Goal: Participate in discussion: Engage in conversation with other users on a specific topic

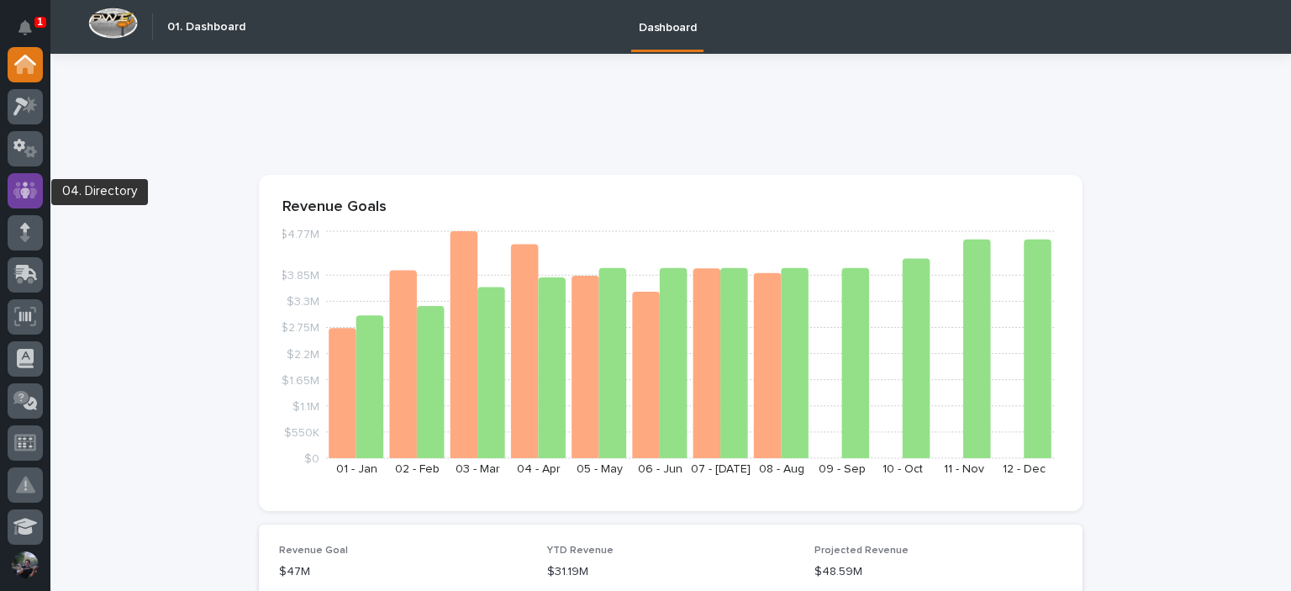
click at [20, 191] on icon at bounding box center [25, 190] width 24 height 19
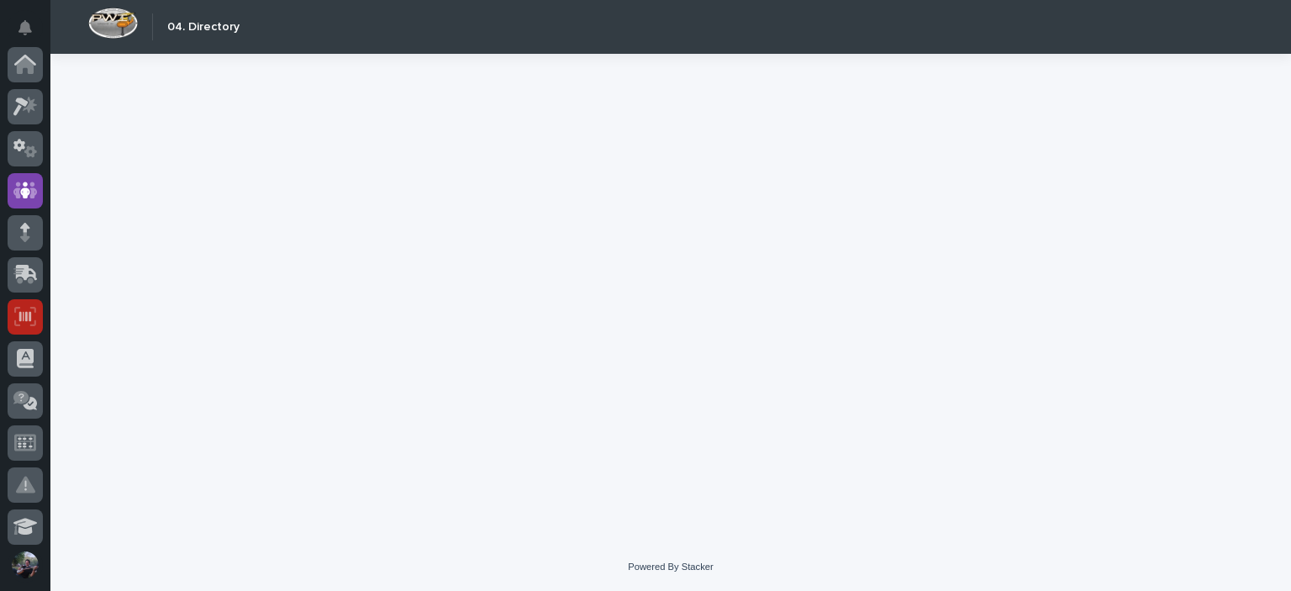
scroll to position [126, 0]
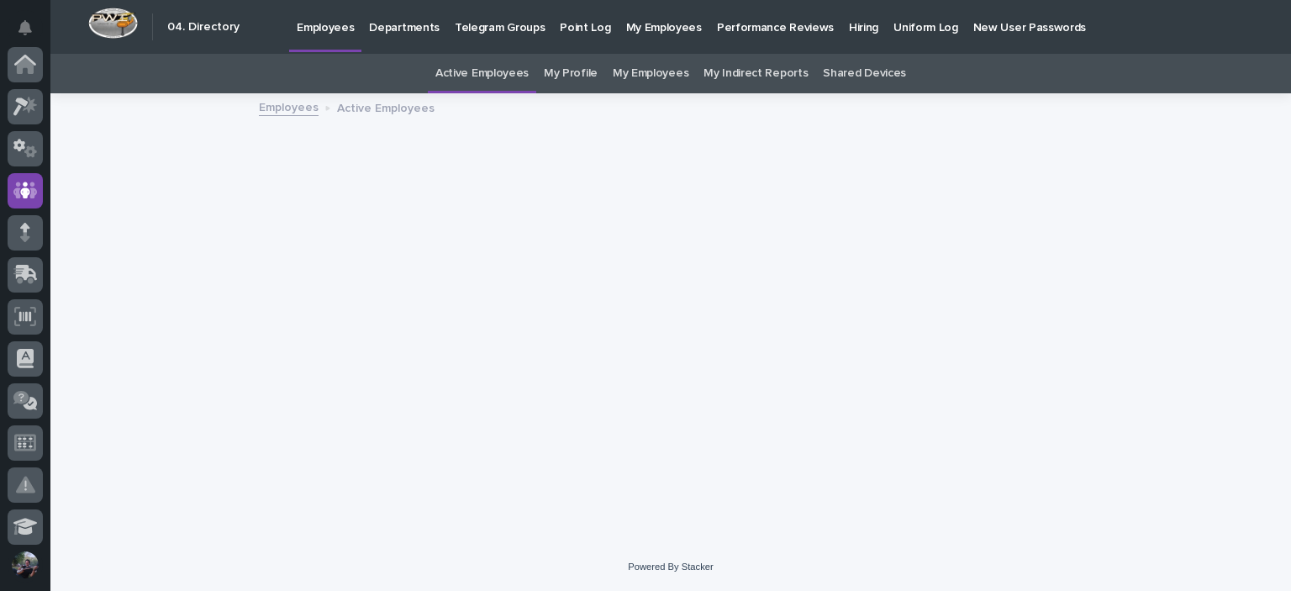
scroll to position [126, 0]
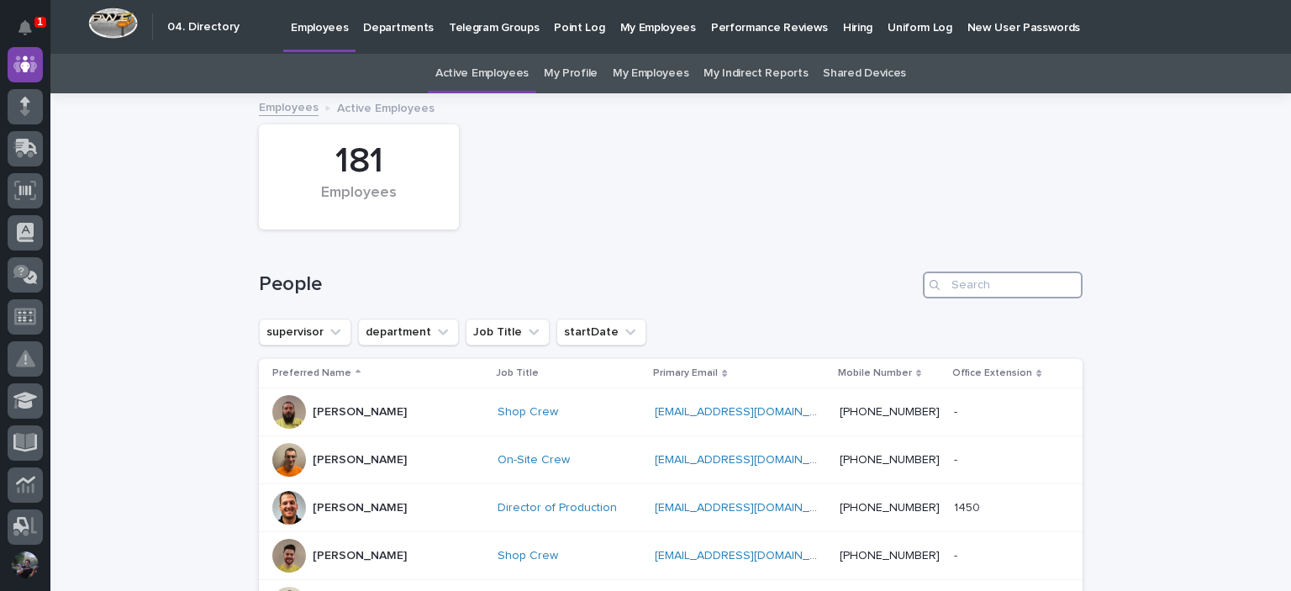
click at [953, 272] on input "Search" at bounding box center [1003, 285] width 160 height 27
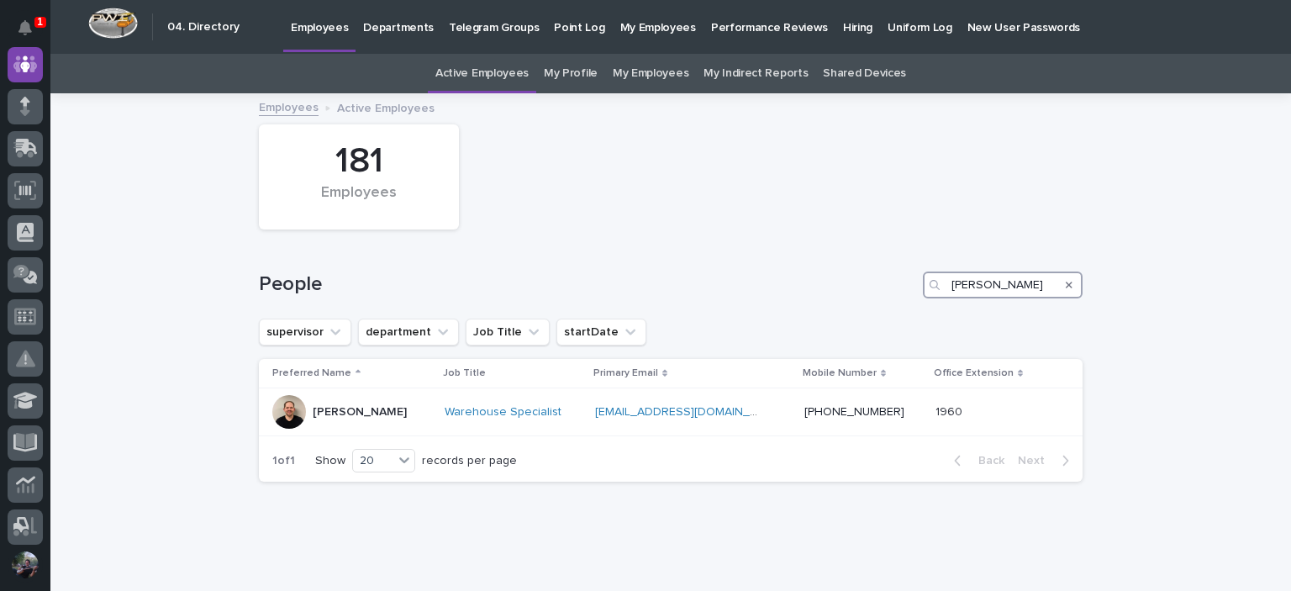
type input "kenn"
click at [1066, 285] on icon "Search" at bounding box center [1069, 285] width 7 height 7
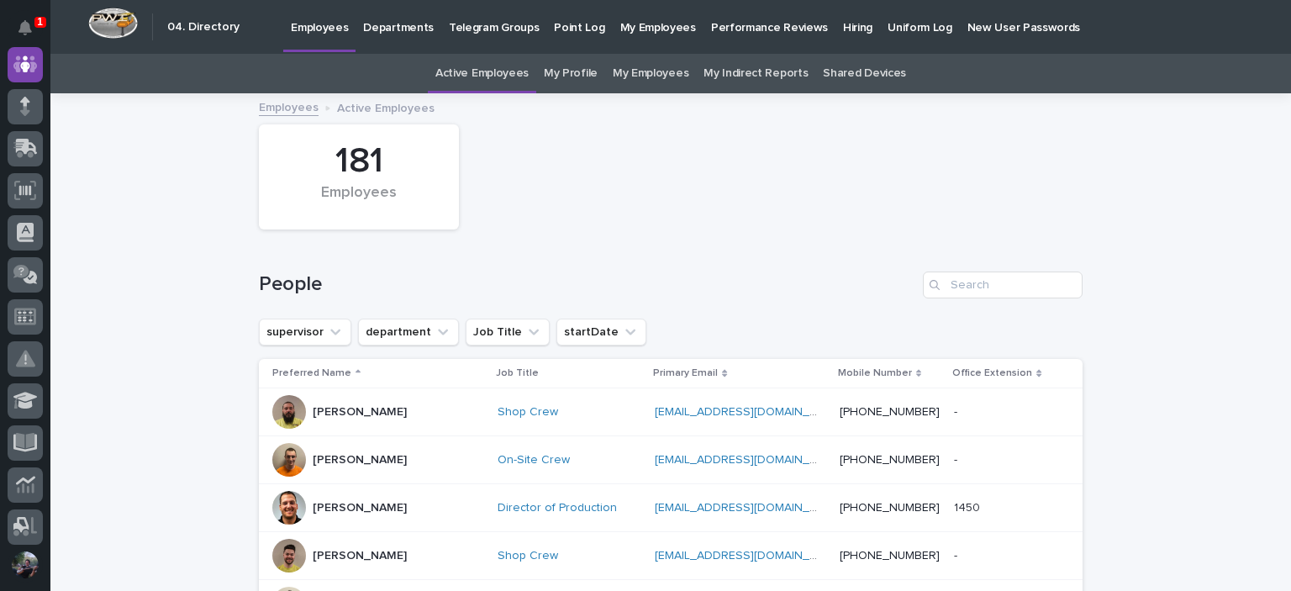
click at [854, 265] on div "People" at bounding box center [671, 278] width 824 height 81
click at [622, 241] on div "People" at bounding box center [671, 278] width 824 height 81
click at [19, 30] on icon "Notifications" at bounding box center [24, 27] width 13 height 15
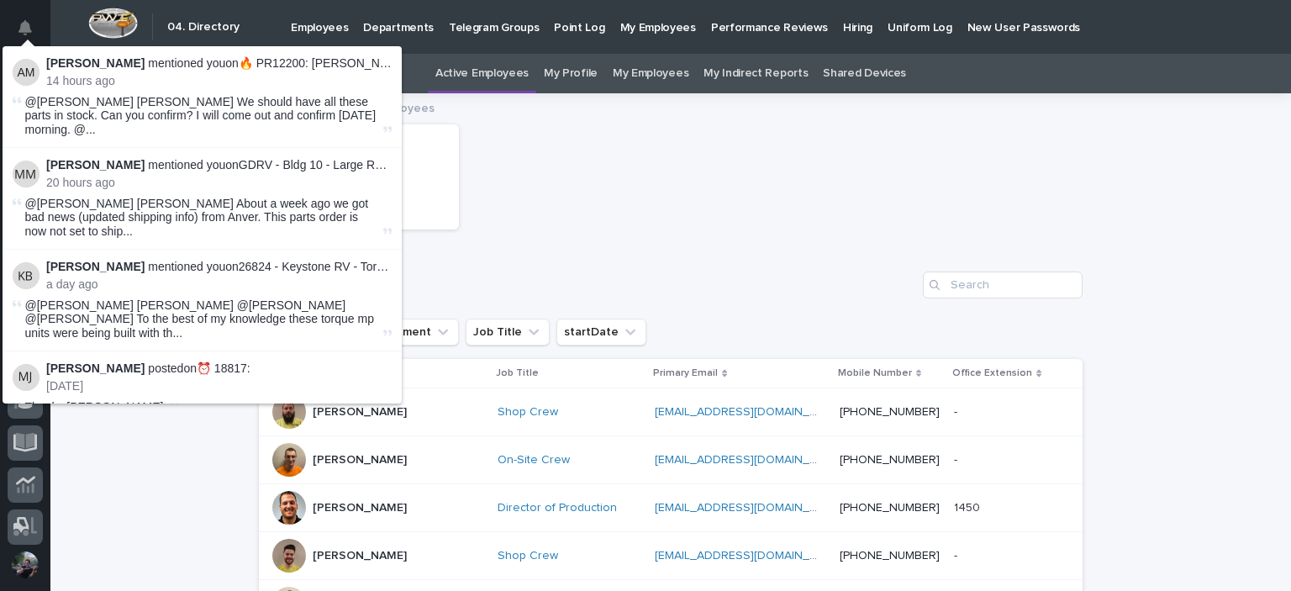
click at [529, 182] on div "181 Employees" at bounding box center [671, 177] width 841 height 122
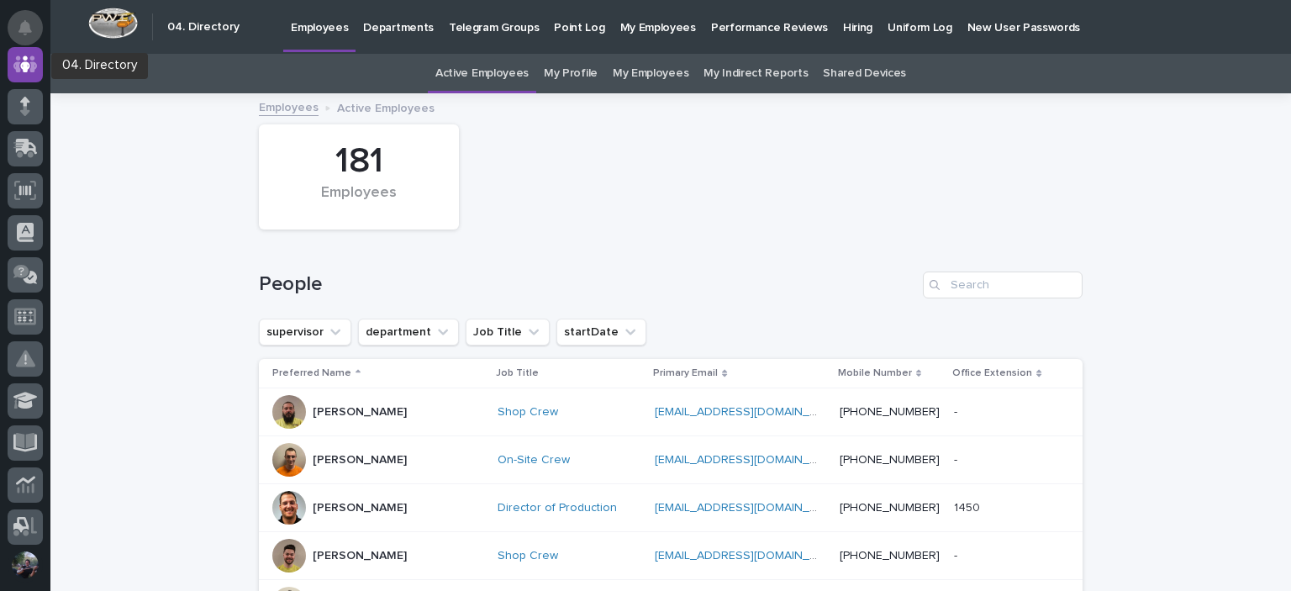
click at [23, 39] on button "Notifications" at bounding box center [25, 27] width 35 height 35
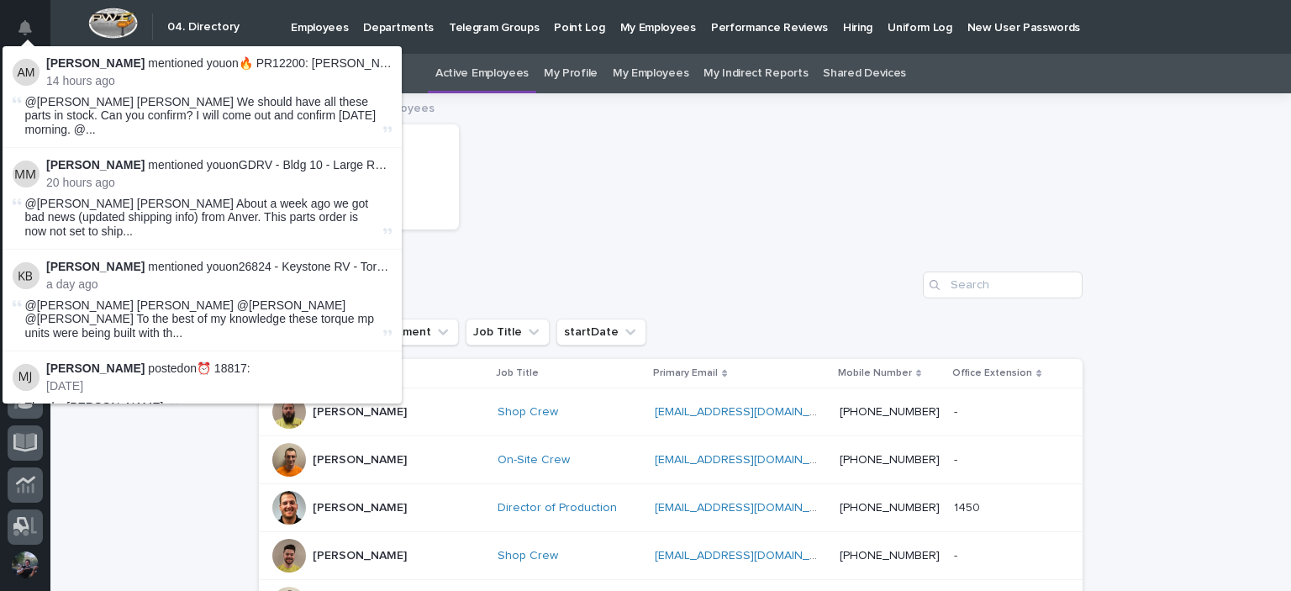
click at [499, 176] on div "181 Employees" at bounding box center [671, 177] width 841 height 122
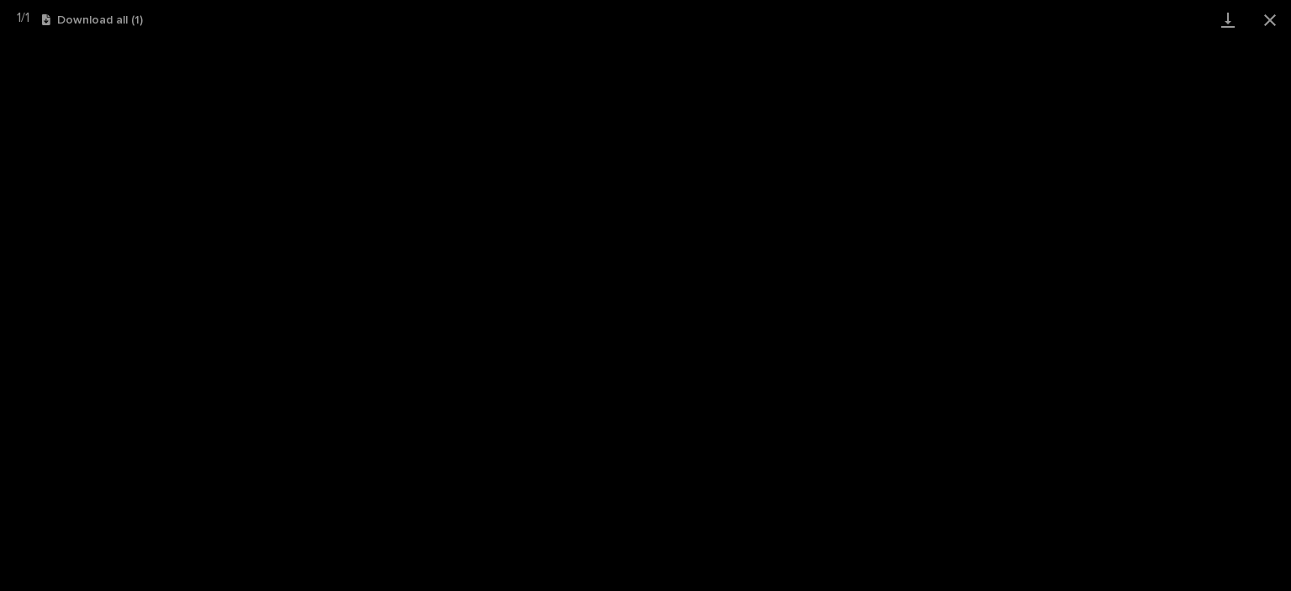
scroll to position [168, 0]
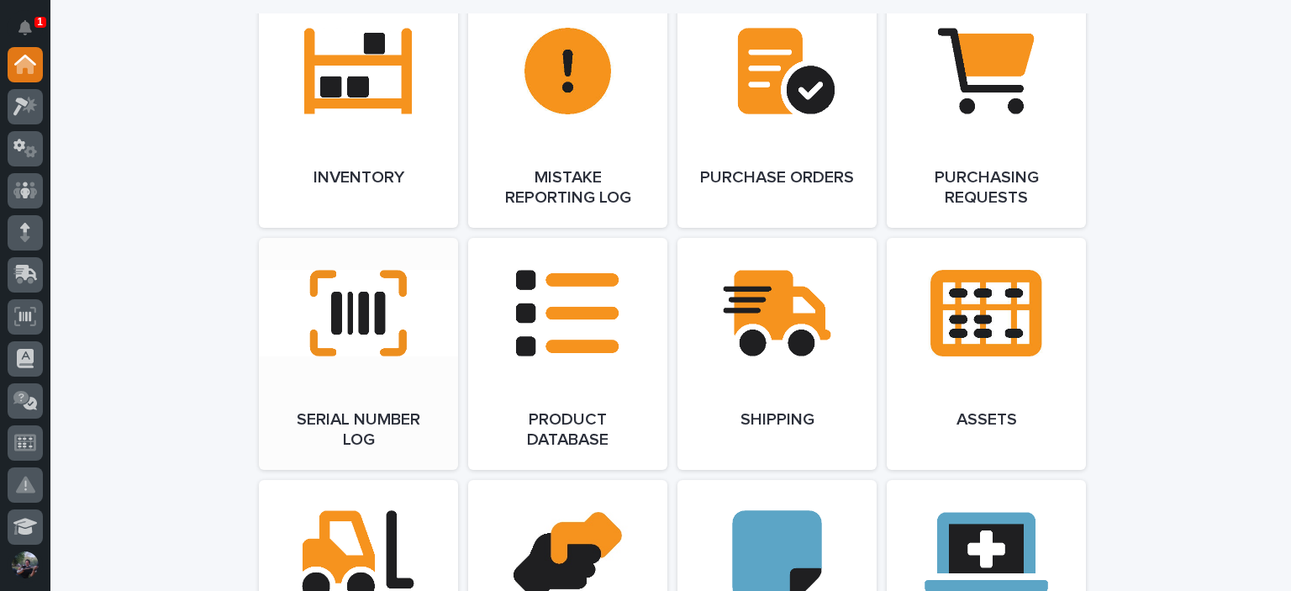
scroll to position [1849, 0]
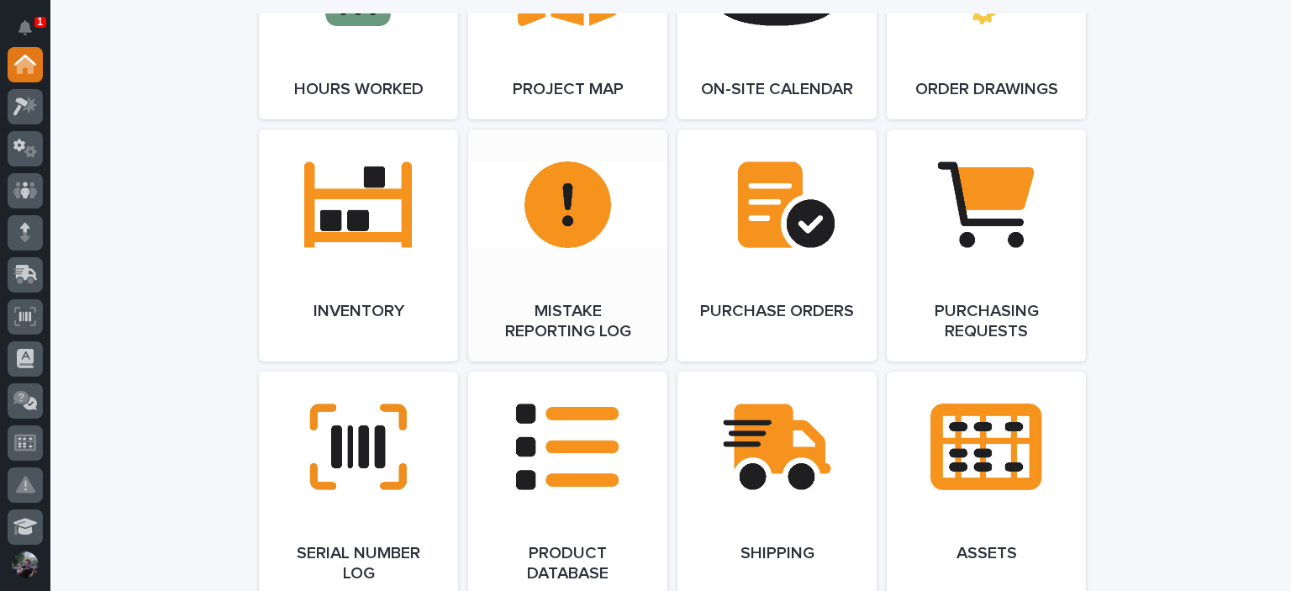
click at [582, 295] on link "Open Link" at bounding box center [567, 245] width 199 height 232
click at [25, 106] on icon at bounding box center [20, 107] width 15 height 18
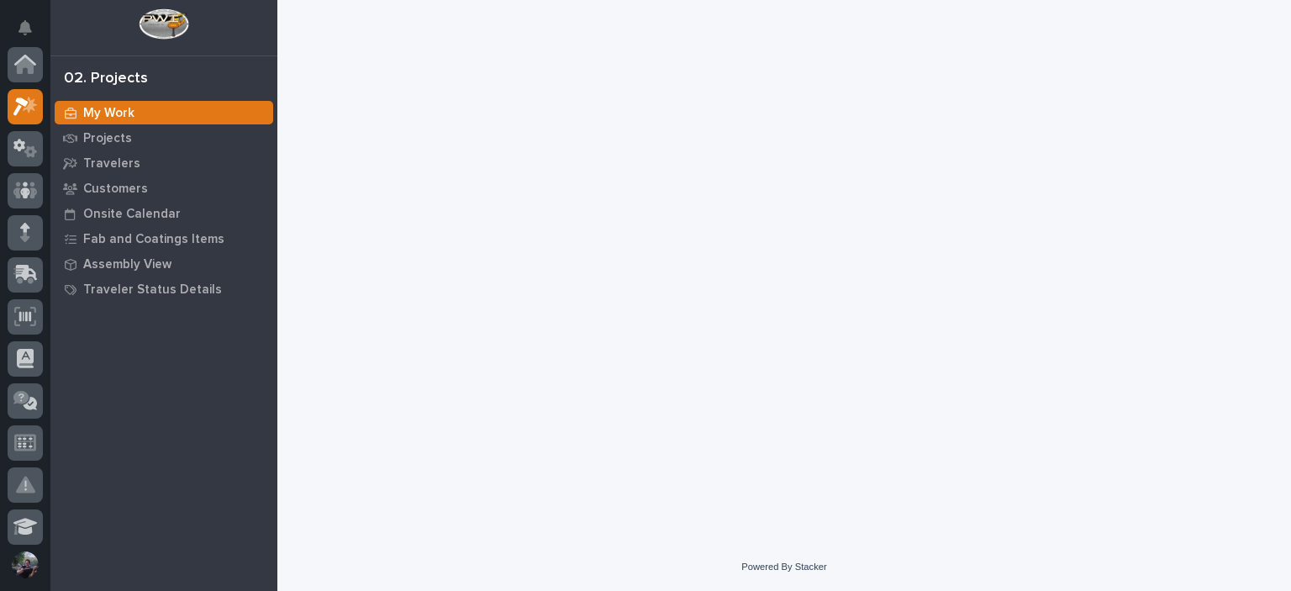
scroll to position [42, 0]
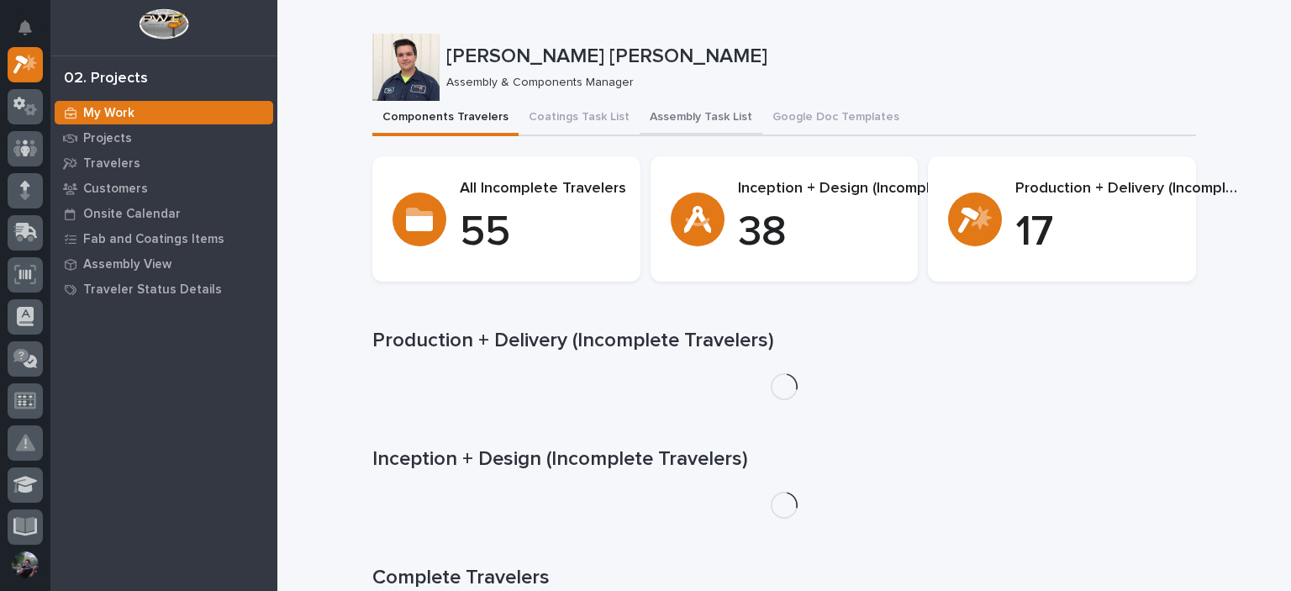
click at [654, 113] on button "Assembly Task List" at bounding box center [701, 118] width 123 height 35
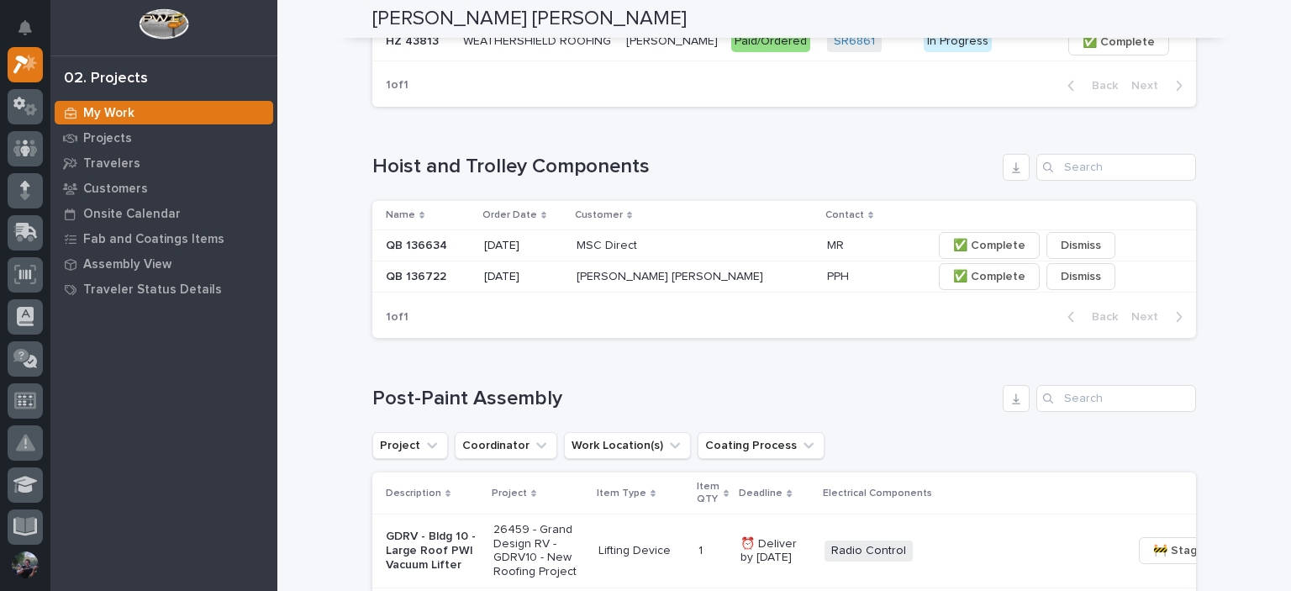
scroll to position [952, 0]
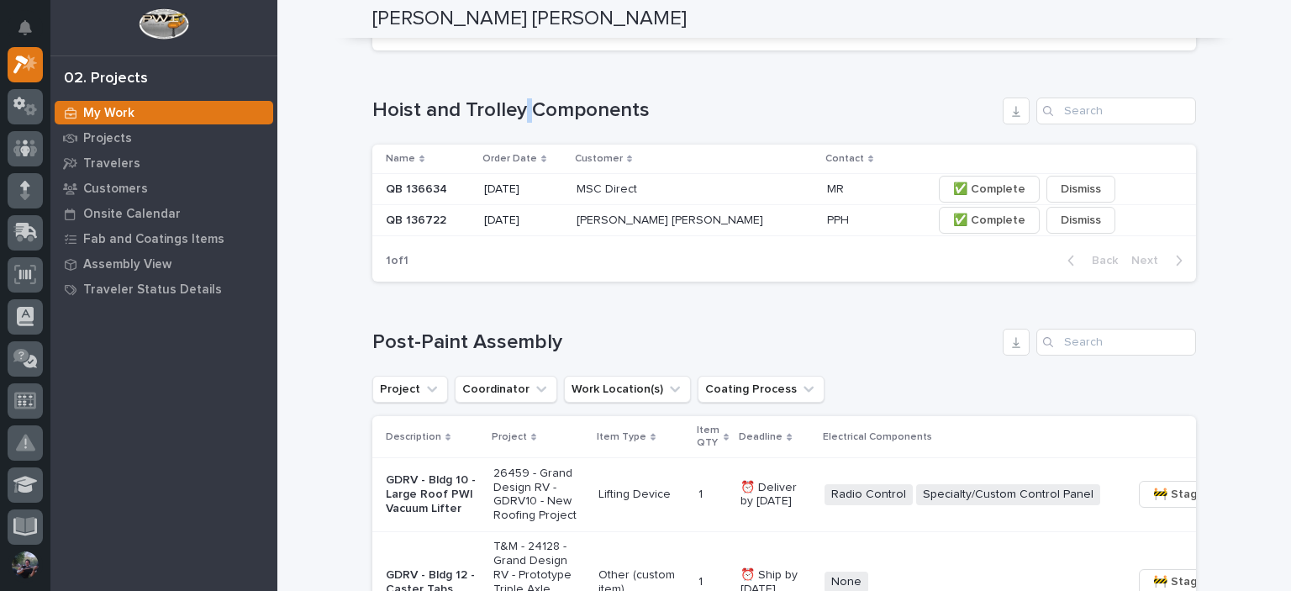
drag, startPoint x: 518, startPoint y: 179, endPoint x: 531, endPoint y: 177, distance: 13.7
click at [530, 123] on h1 "Hoist and Trolley Components" at bounding box center [684, 110] width 624 height 24
click at [535, 123] on h1 "Hoist and Trolley Components" at bounding box center [684, 110] width 624 height 24
click at [533, 123] on h1 "Hoist and Trolley Components" at bounding box center [684, 110] width 624 height 24
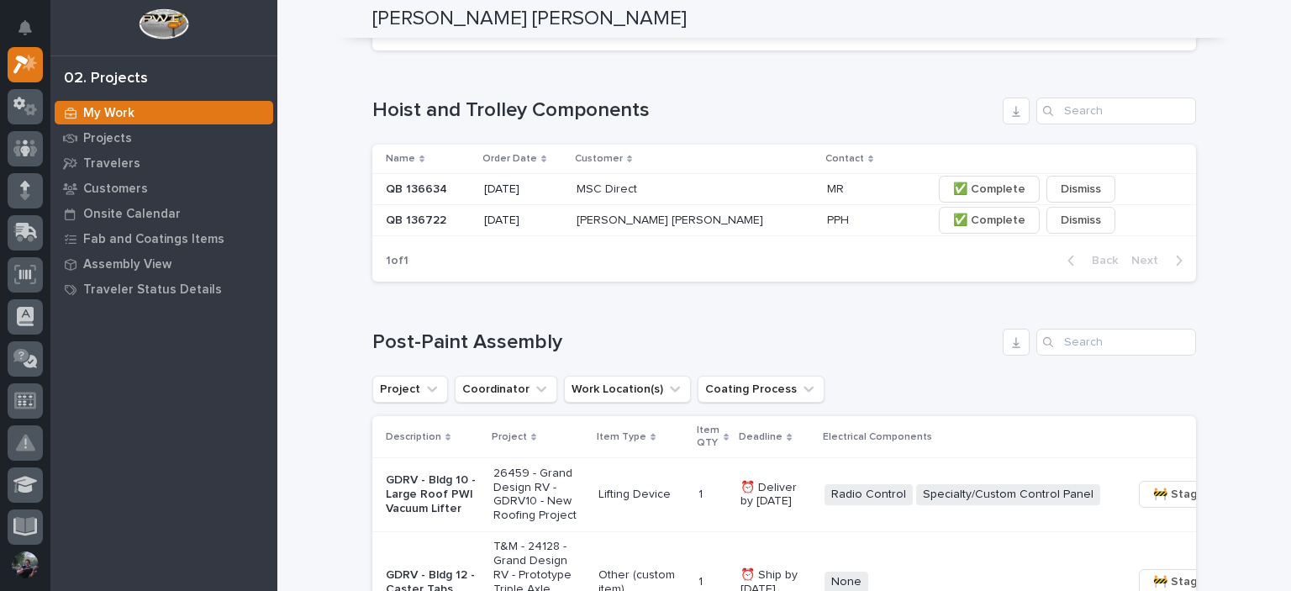
click at [533, 123] on h1 "Hoist and Trolley Components" at bounding box center [684, 110] width 624 height 24
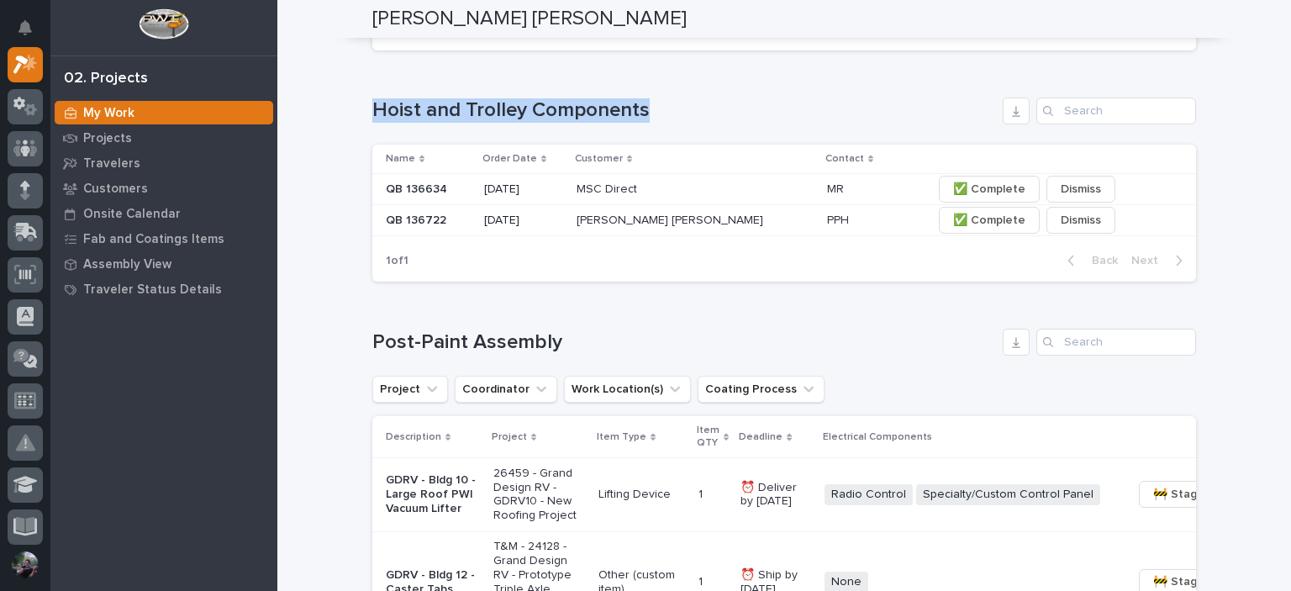
click at [533, 123] on h1 "Hoist and Trolley Components" at bounding box center [684, 110] width 624 height 24
click at [568, 123] on h1 "Hoist and Trolley Components" at bounding box center [684, 110] width 624 height 24
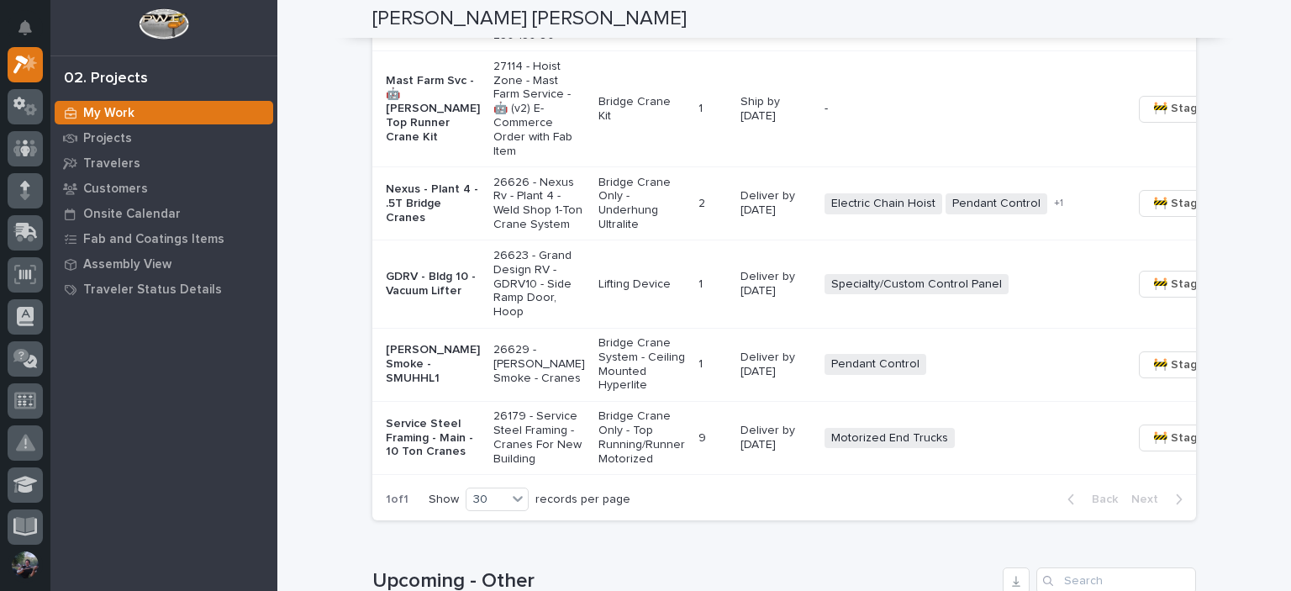
scroll to position [1905, 0]
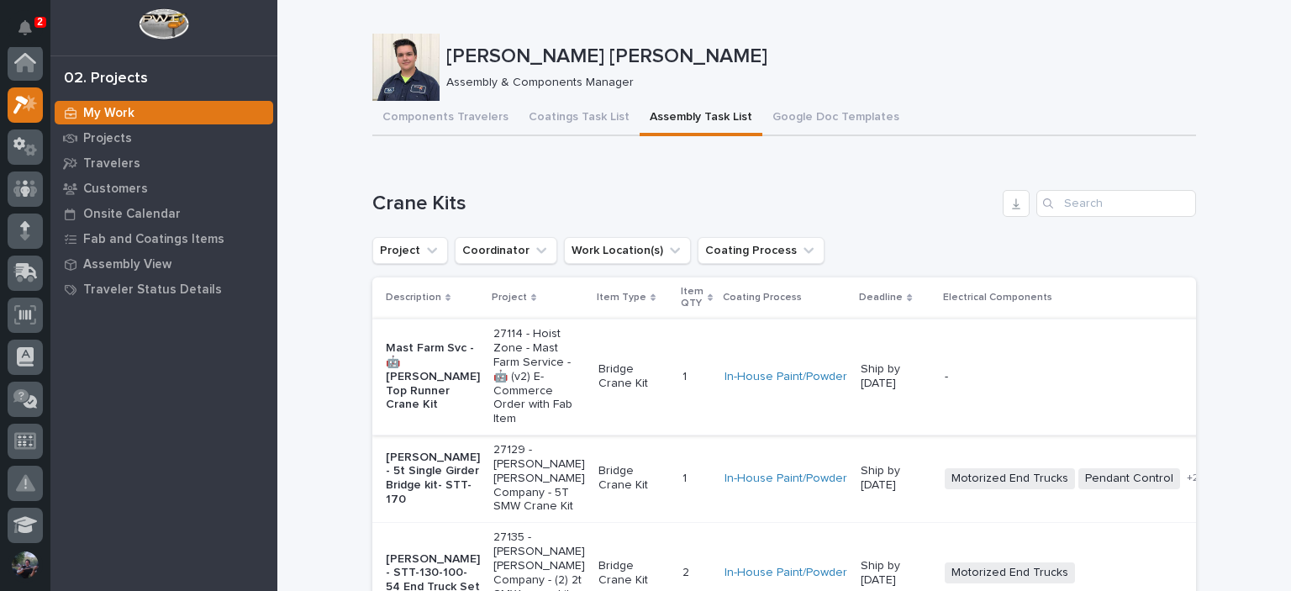
scroll to position [0, 0]
click at [24, 71] on icon at bounding box center [25, 64] width 22 height 19
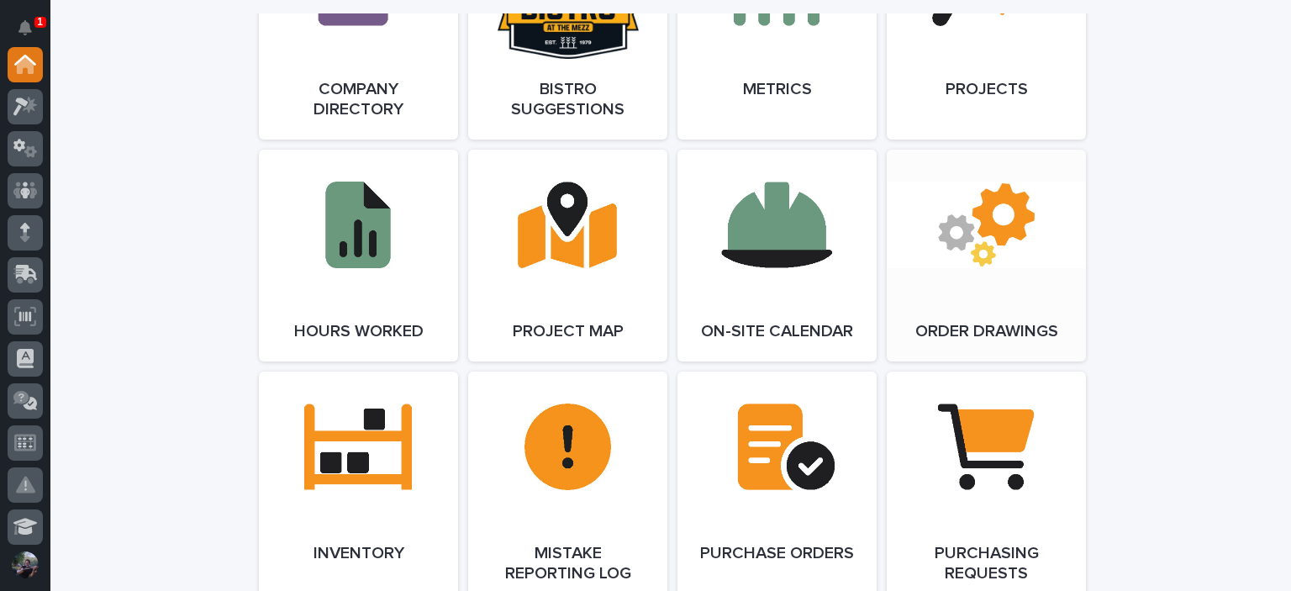
scroll to position [1793, 0]
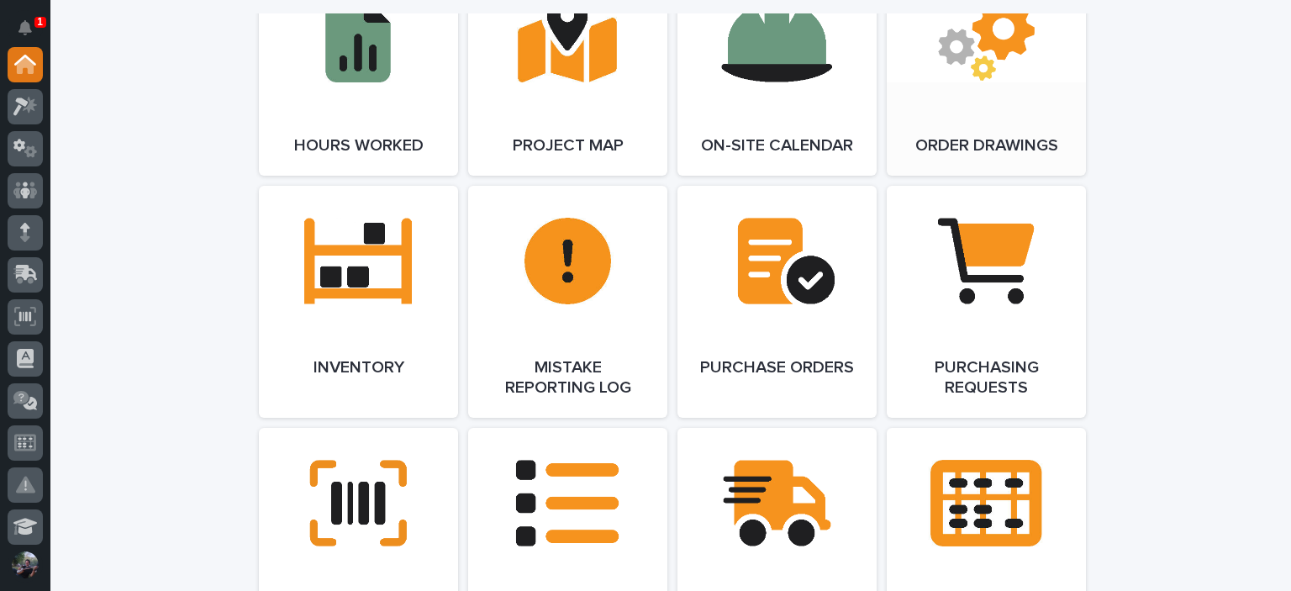
click at [982, 133] on link "Open Link" at bounding box center [986, 70] width 199 height 212
click at [32, 108] on icon at bounding box center [30, 104] width 14 height 17
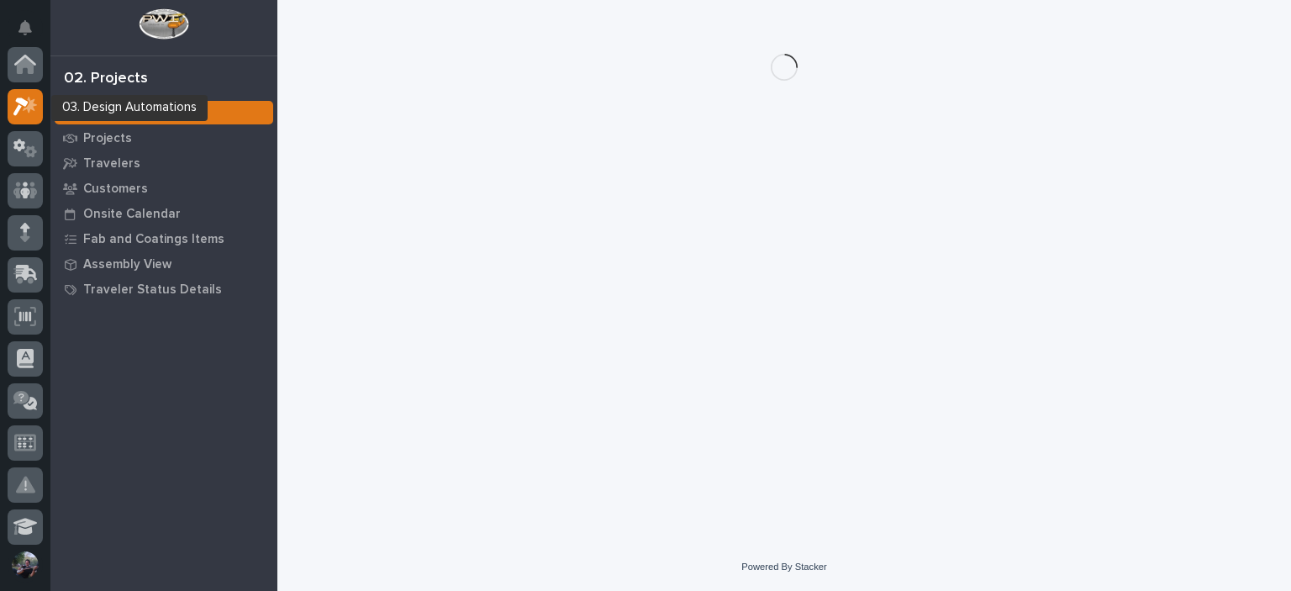
scroll to position [42, 0]
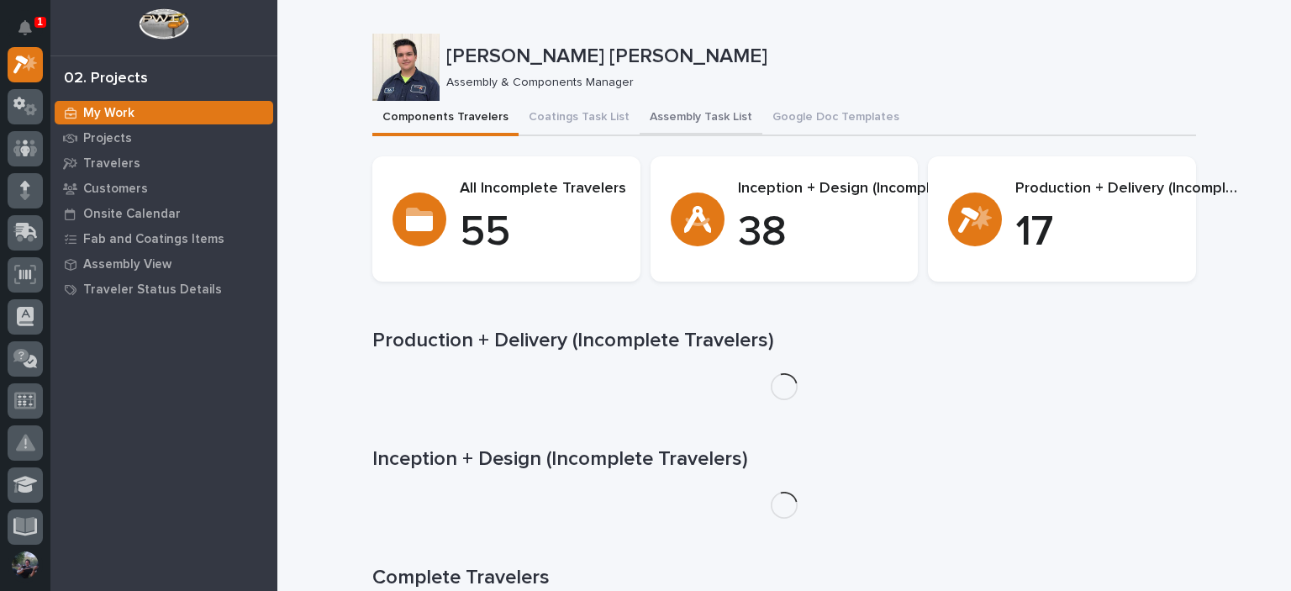
click at [681, 109] on button "Assembly Task List" at bounding box center [701, 118] width 123 height 35
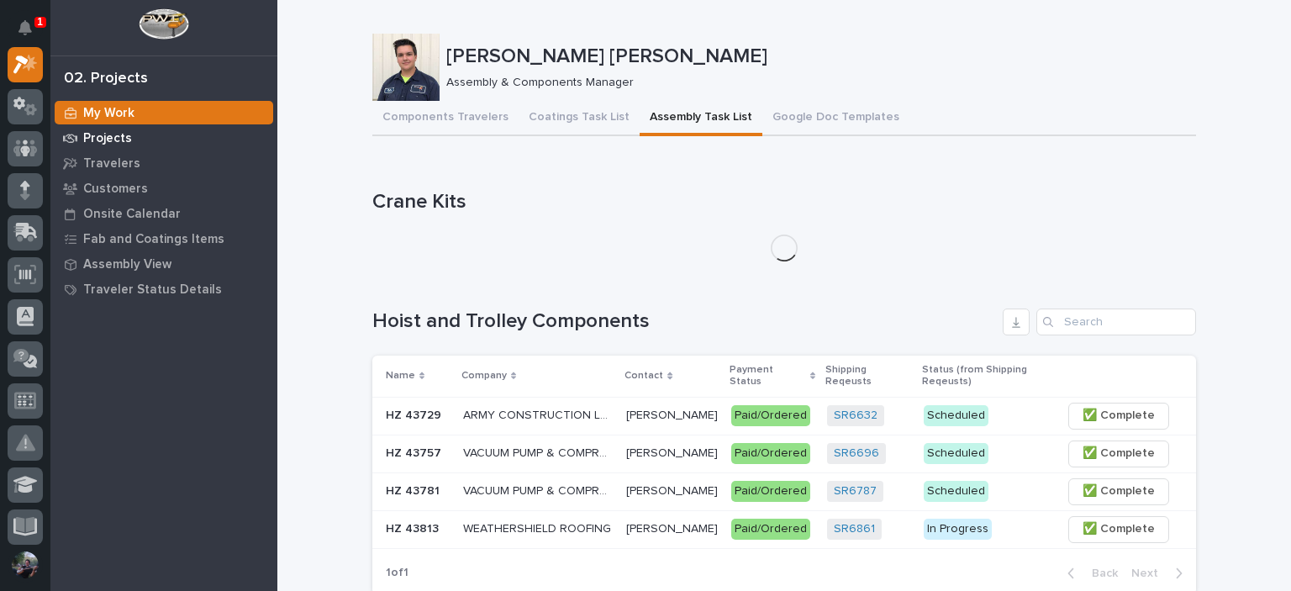
click at [82, 137] on div "Projects" at bounding box center [164, 138] width 219 height 24
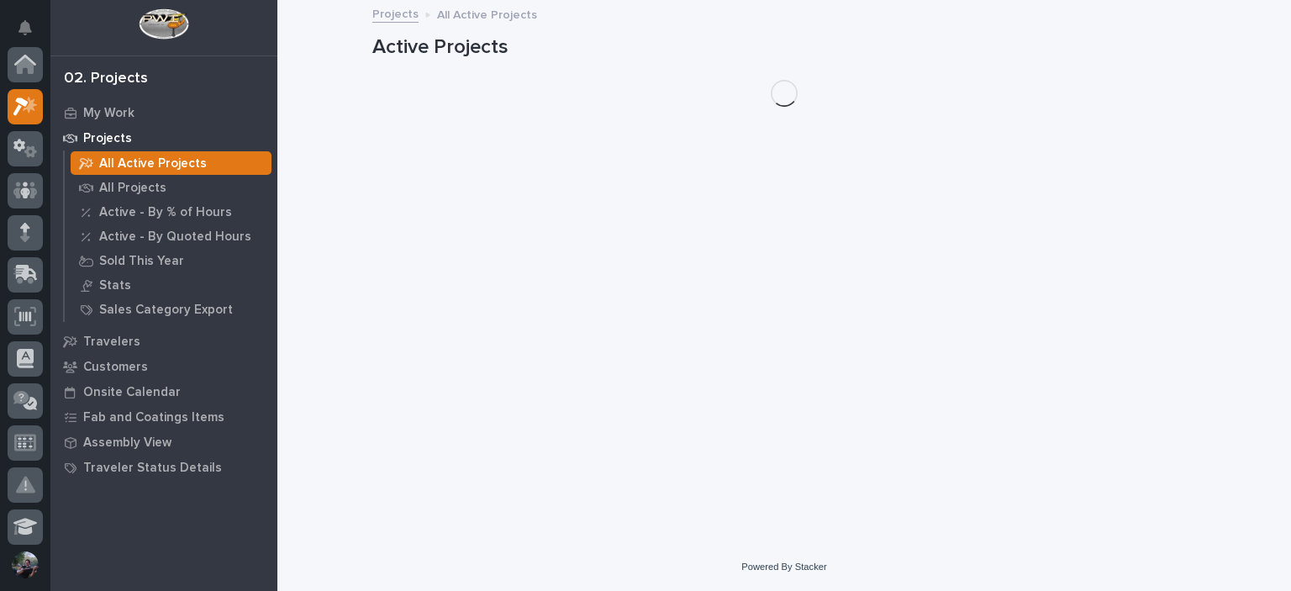
scroll to position [42, 0]
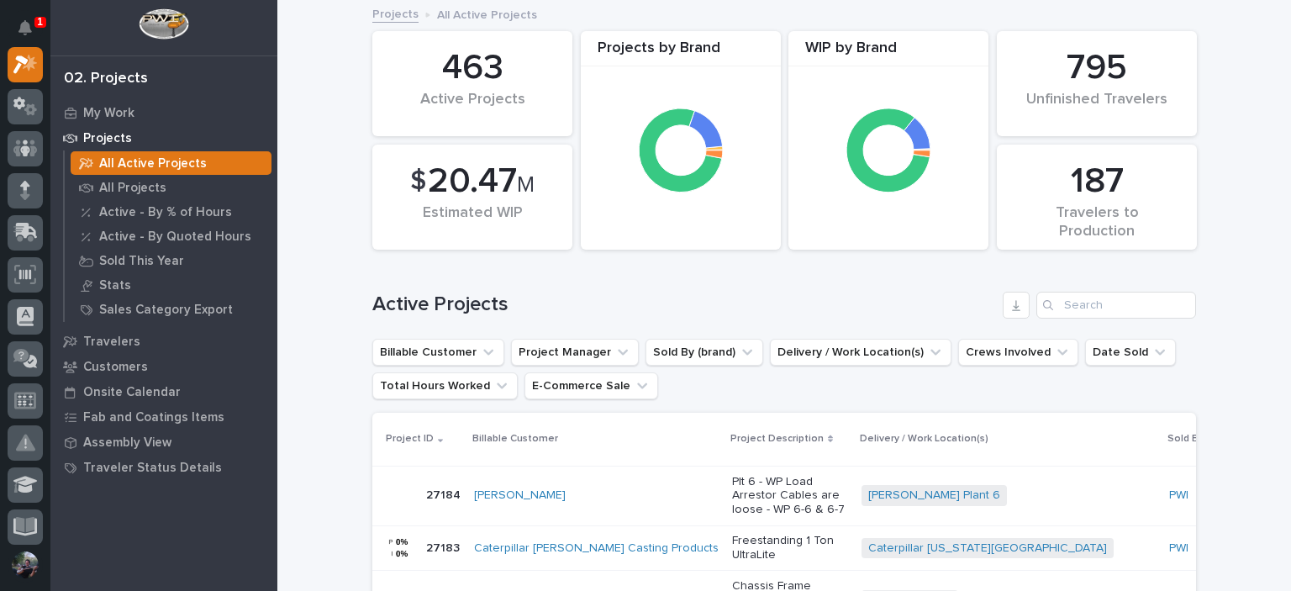
click at [1051, 300] on div "Search" at bounding box center [1049, 305] width 27 height 27
click at [1076, 303] on input "Search" at bounding box center [1116, 305] width 160 height 27
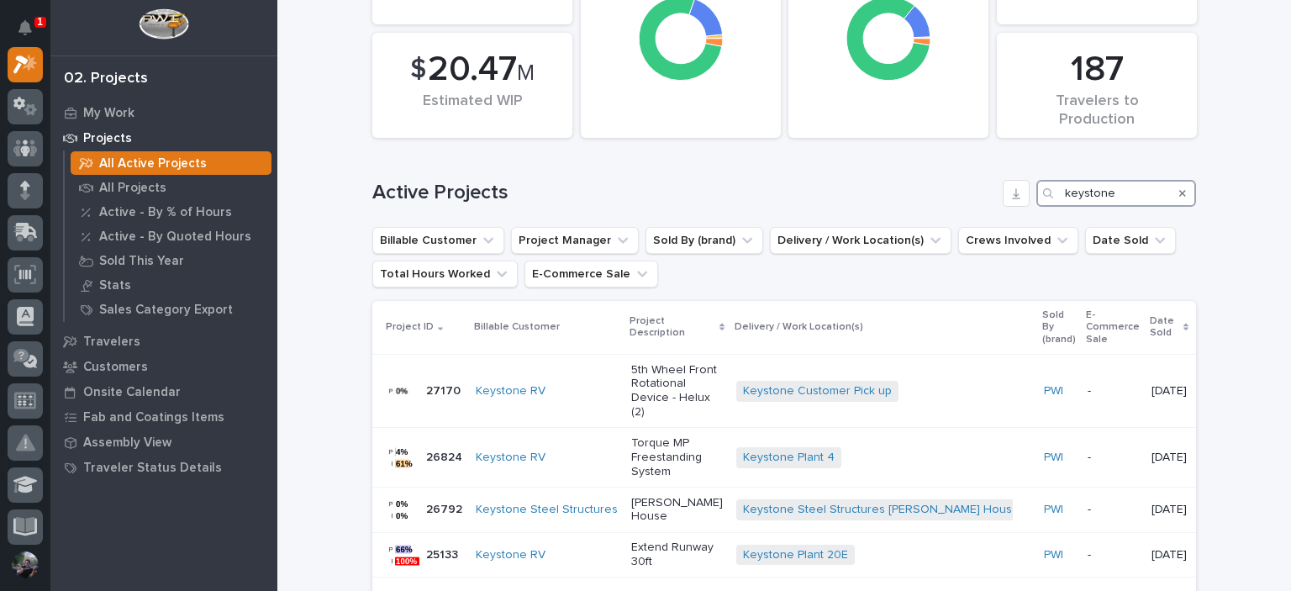
scroll to position [182, 0]
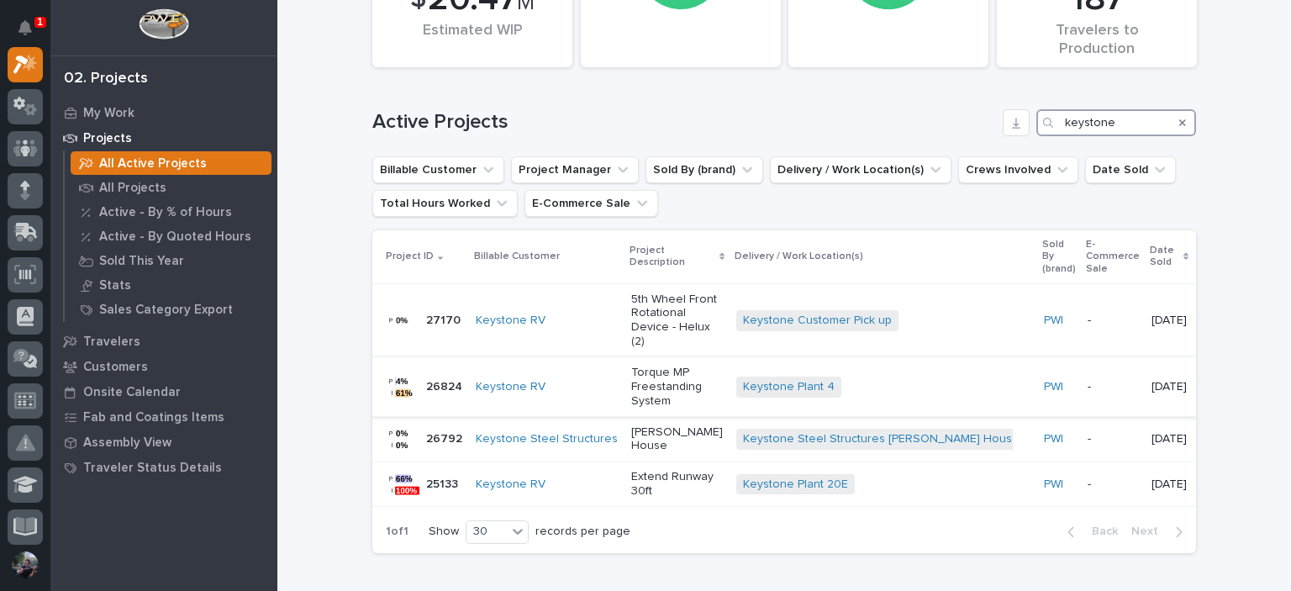
type input "keystone"
click at [657, 396] on p "Torque MP Freestanding System" at bounding box center [677, 387] width 92 height 42
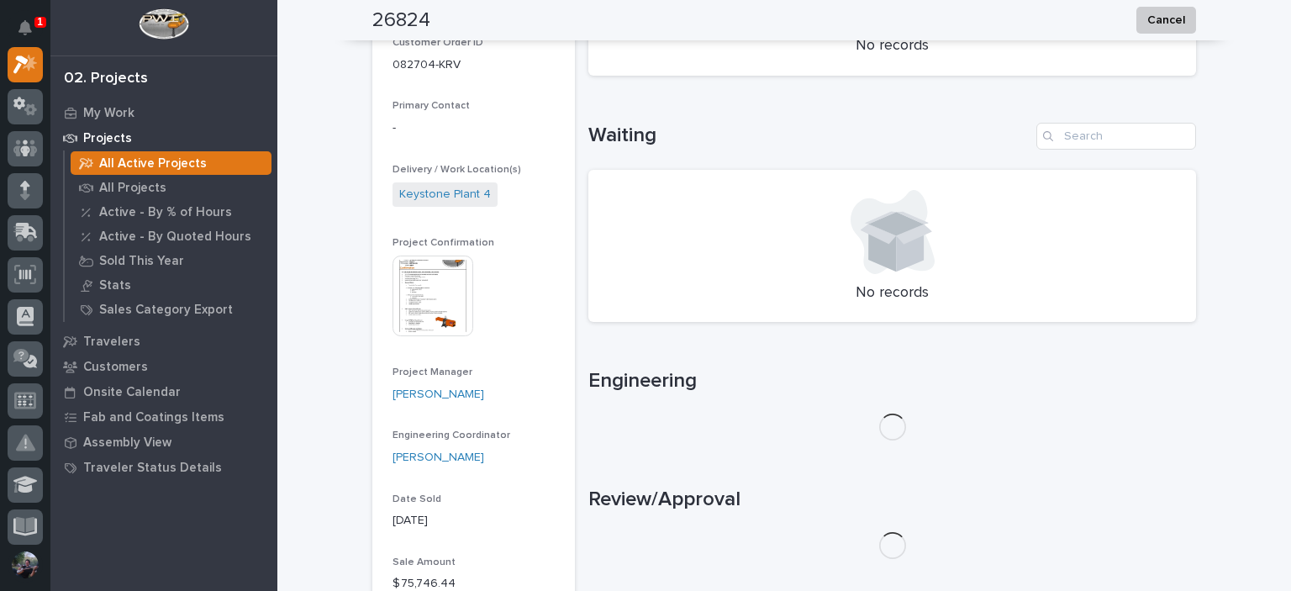
scroll to position [504, 0]
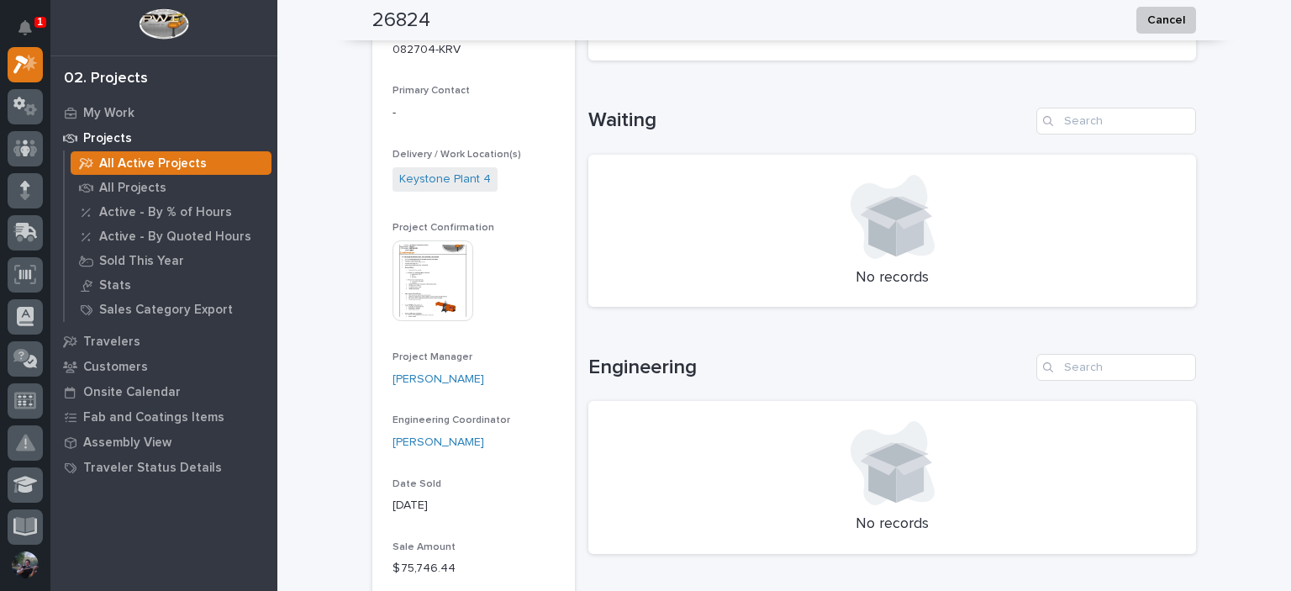
click at [427, 293] on img at bounding box center [433, 280] width 81 height 81
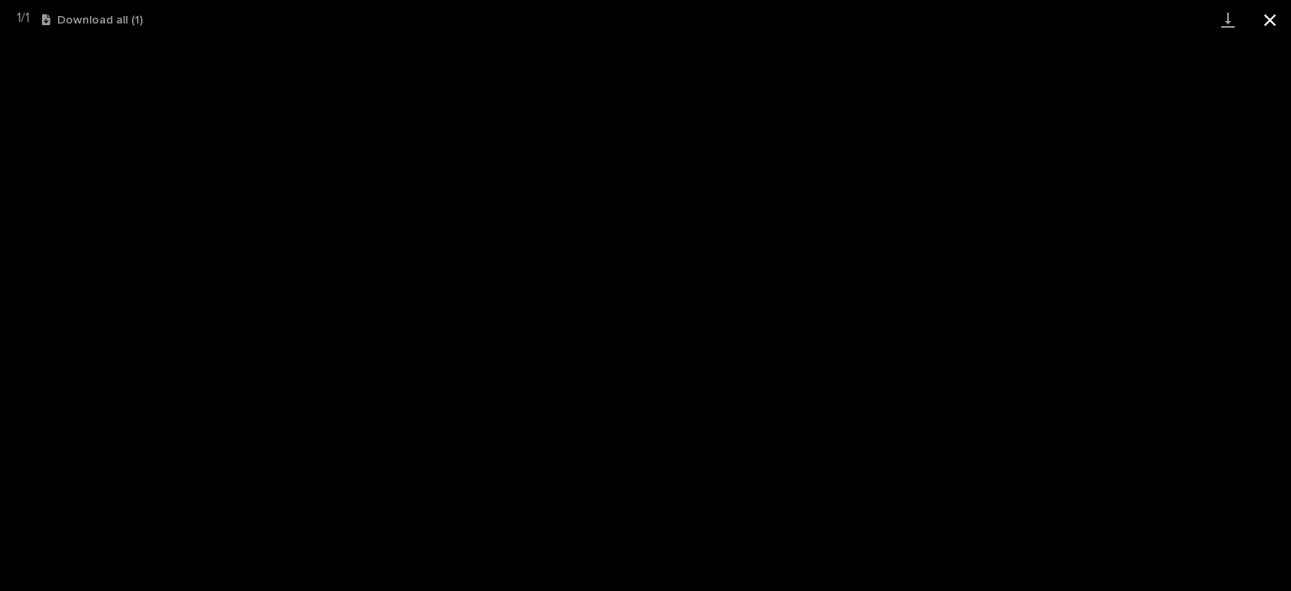
click at [1273, 8] on button "Close gallery" at bounding box center [1270, 20] width 42 height 40
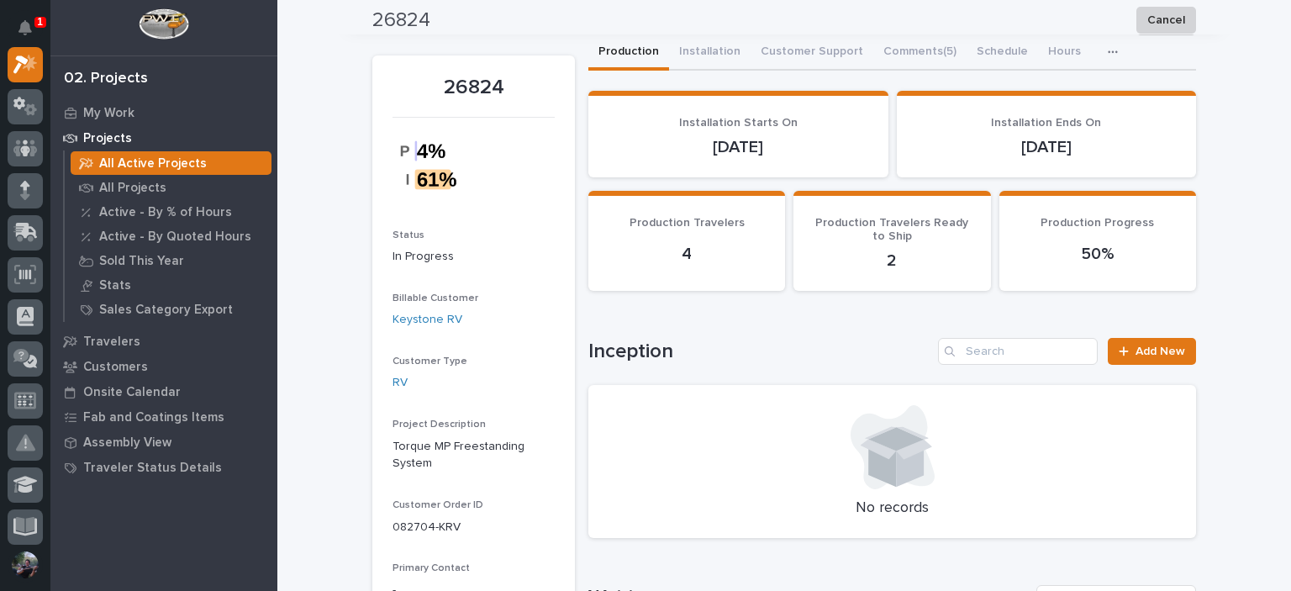
scroll to position [0, 0]
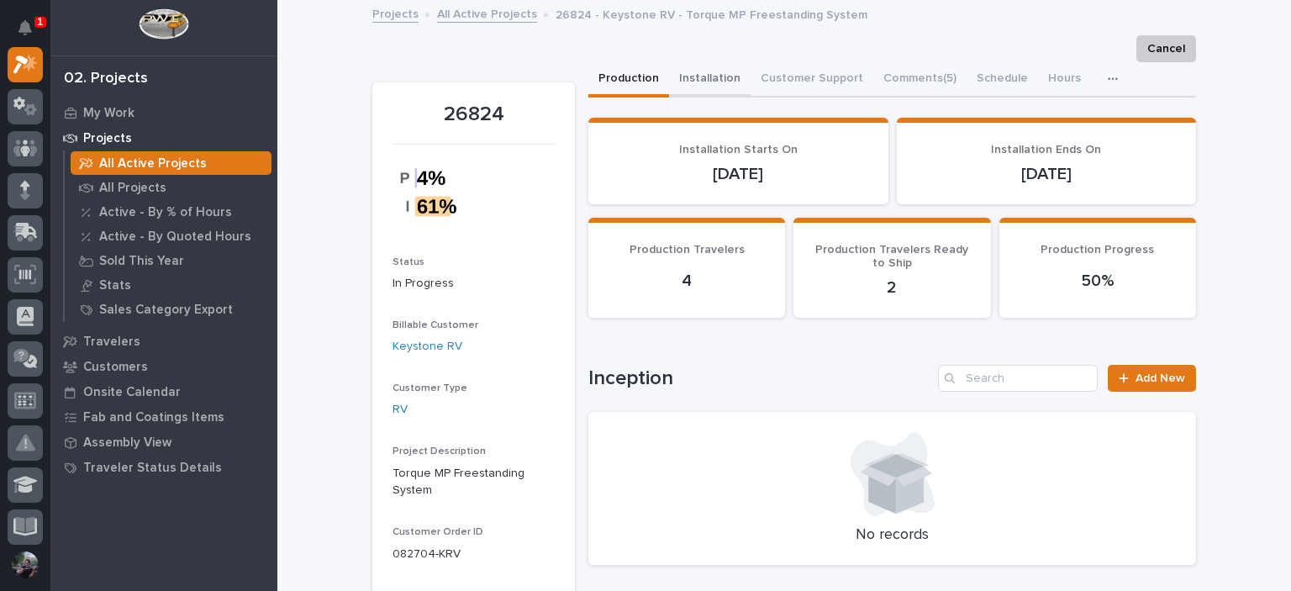
click at [731, 71] on button "Installation" at bounding box center [710, 79] width 82 height 35
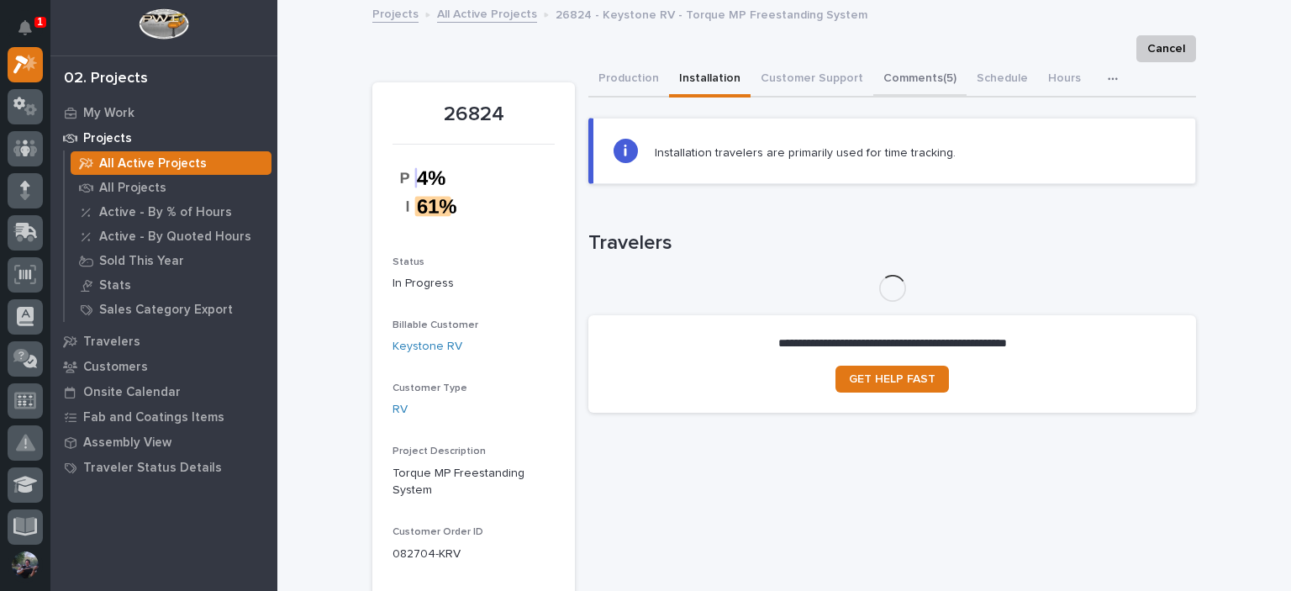
click at [883, 84] on button "Comments (5)" at bounding box center [919, 79] width 93 height 35
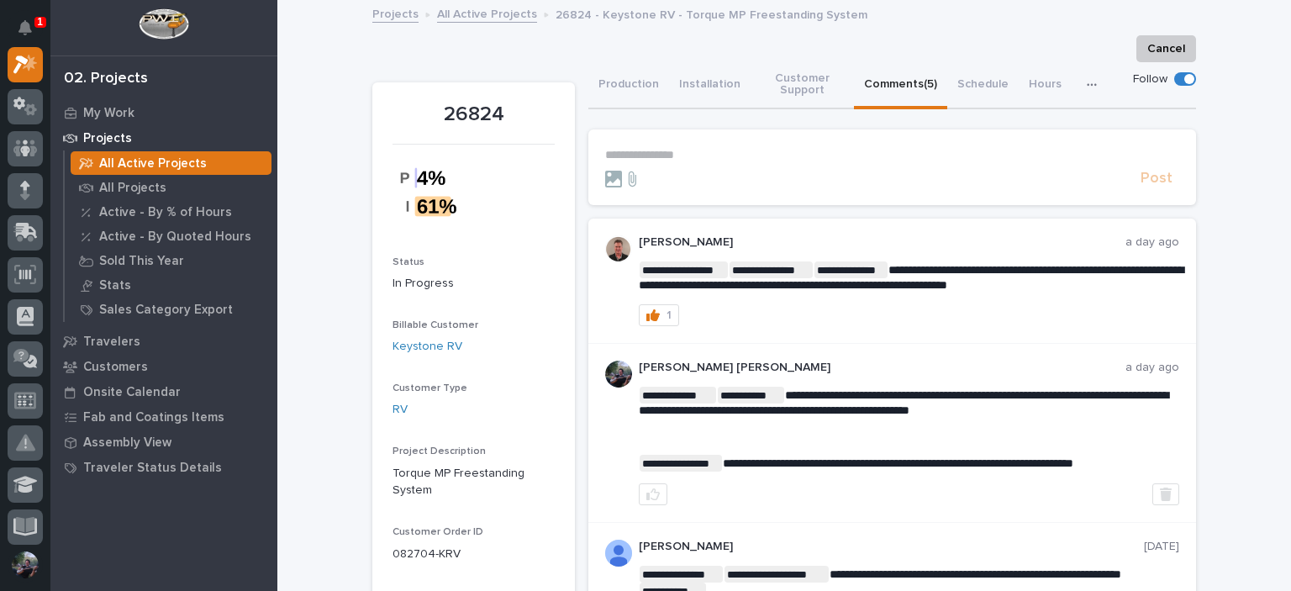
click at [820, 150] on p "**********" at bounding box center [892, 155] width 574 height 14
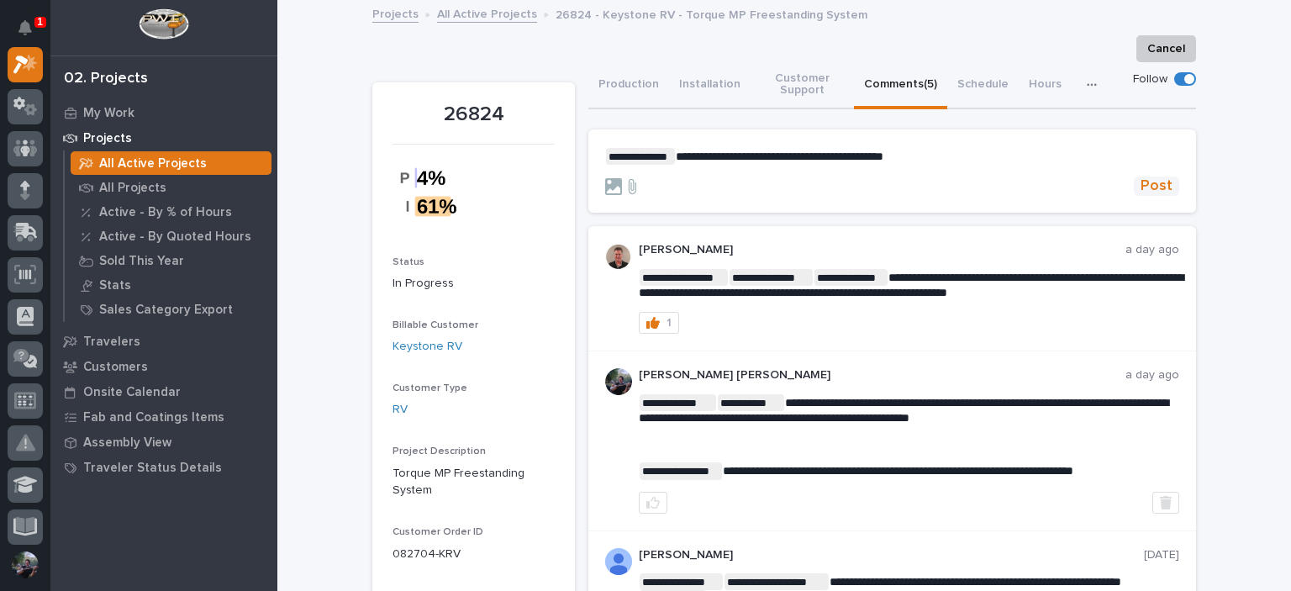
click at [1148, 192] on span "Post" at bounding box center [1157, 186] width 32 height 19
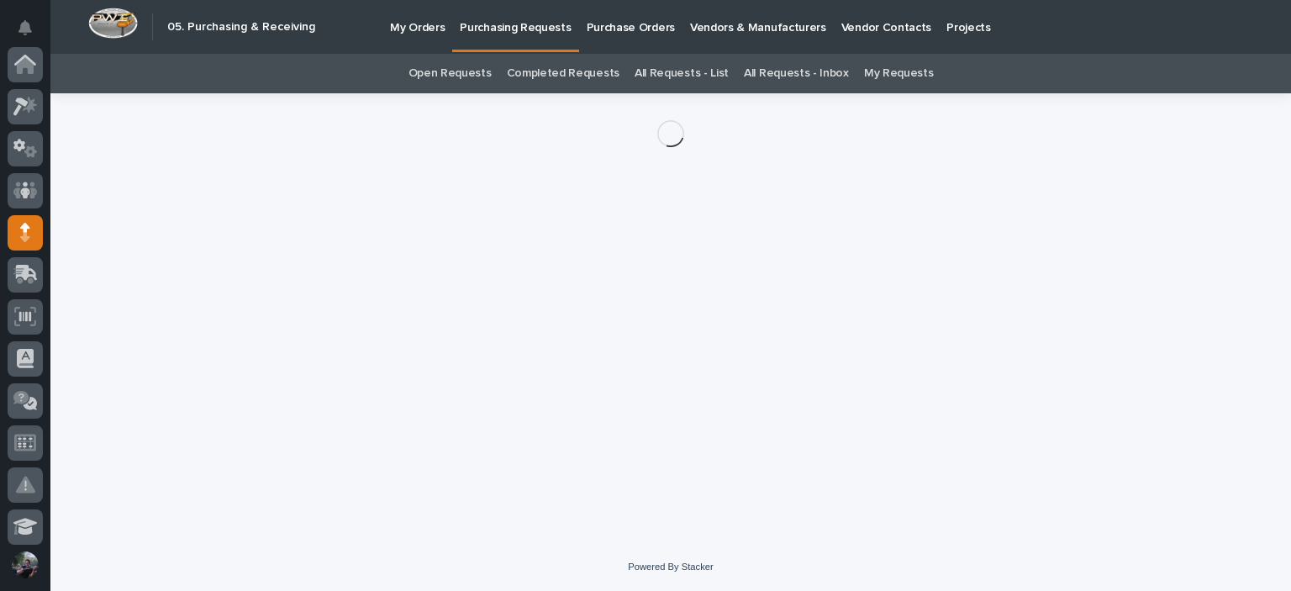
scroll to position [168, 0]
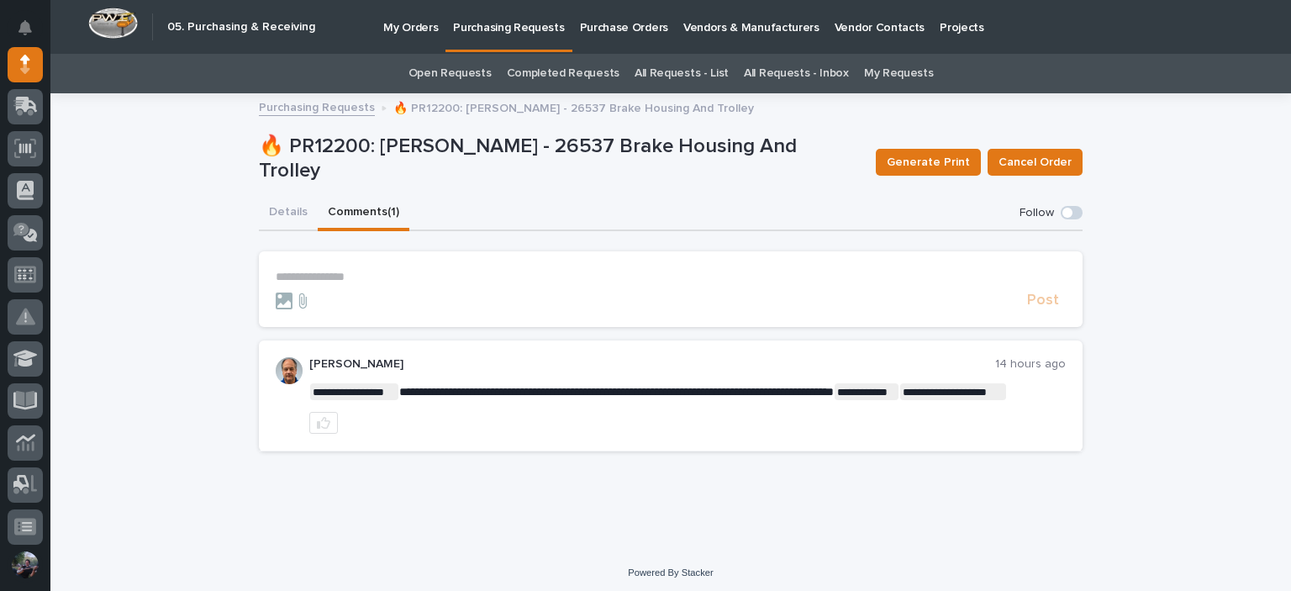
click at [409, 279] on p "**********" at bounding box center [671, 277] width 790 height 14
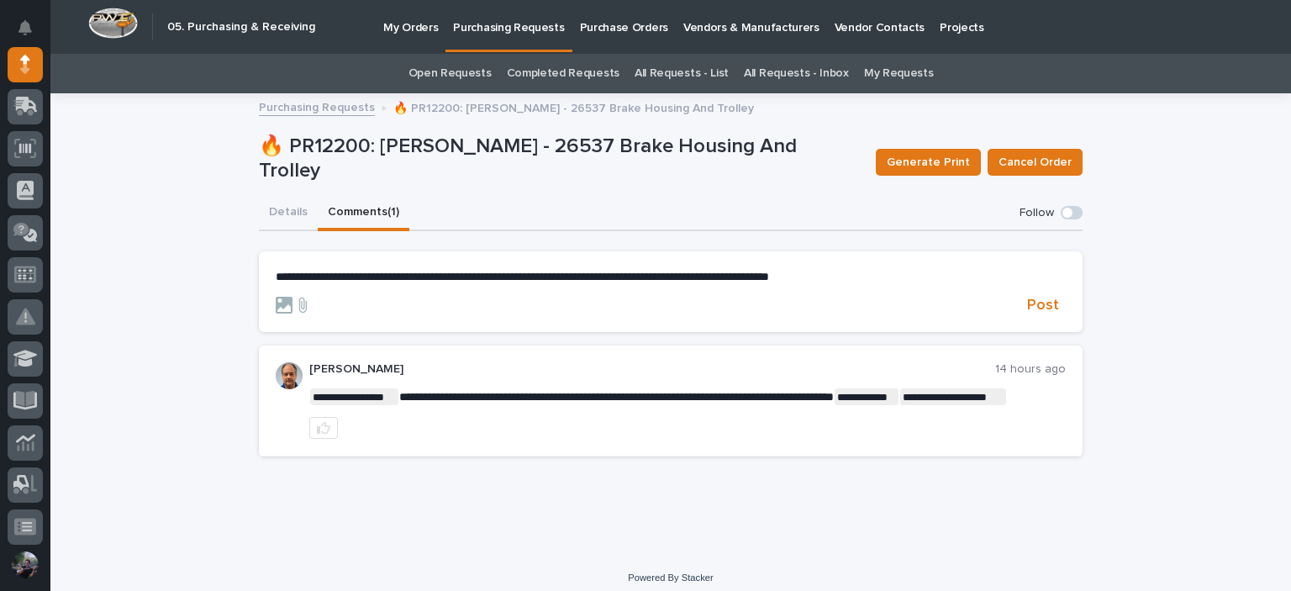
click at [276, 280] on span "**********" at bounding box center [522, 277] width 493 height 12
click at [303, 280] on span "**********" at bounding box center [522, 277] width 493 height 12
click at [276, 276] on span "**********" at bounding box center [546, 277] width 540 height 12
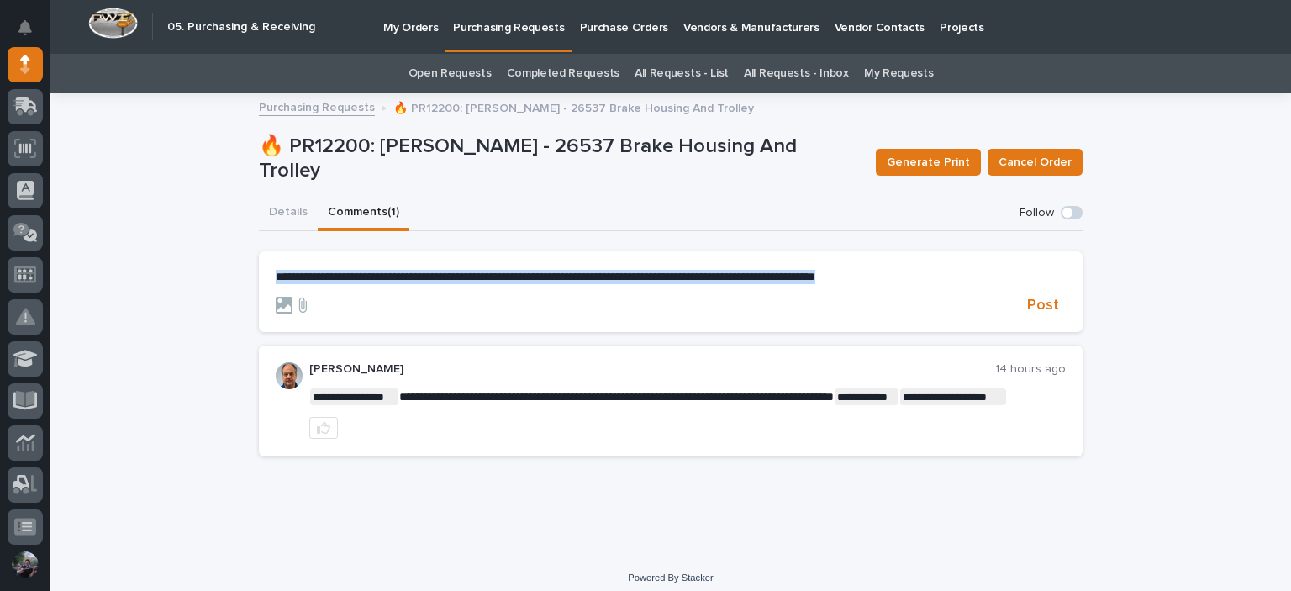
drag, startPoint x: 943, startPoint y: 273, endPoint x: 261, endPoint y: 287, distance: 681.9
click at [261, 287] on section "**********" at bounding box center [671, 291] width 824 height 81
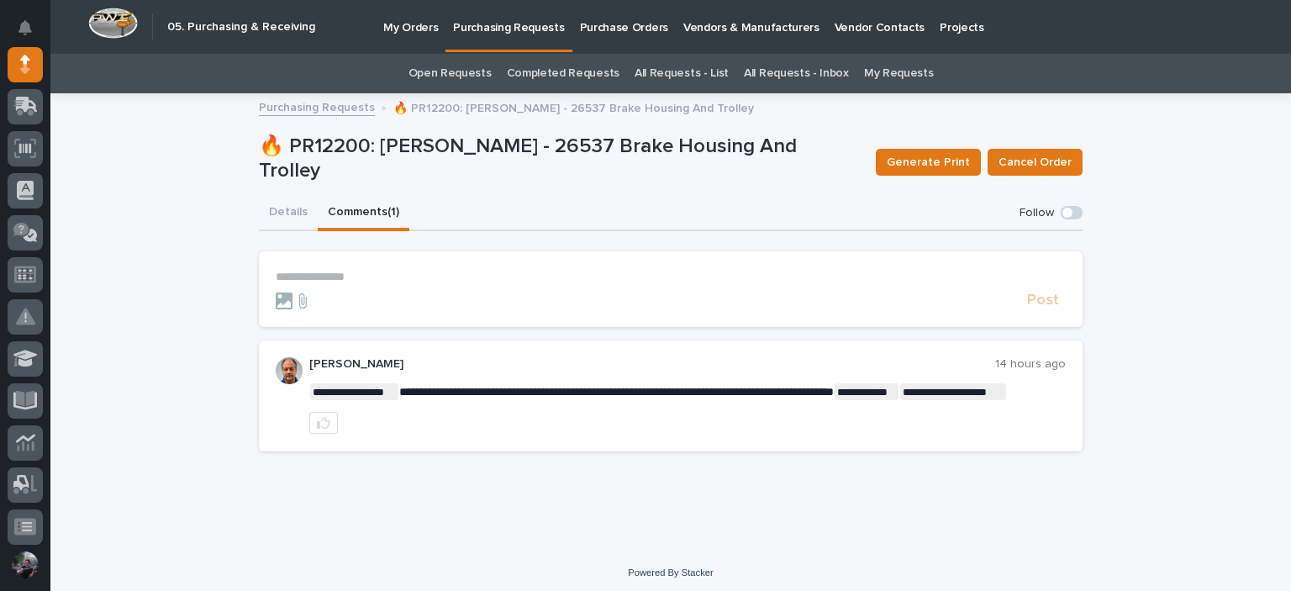
drag, startPoint x: 298, startPoint y: 275, endPoint x: 280, endPoint y: 269, distance: 18.6
click at [278, 268] on section "**********" at bounding box center [671, 289] width 824 height 76
click at [284, 272] on p "**********" at bounding box center [671, 277] width 790 height 14
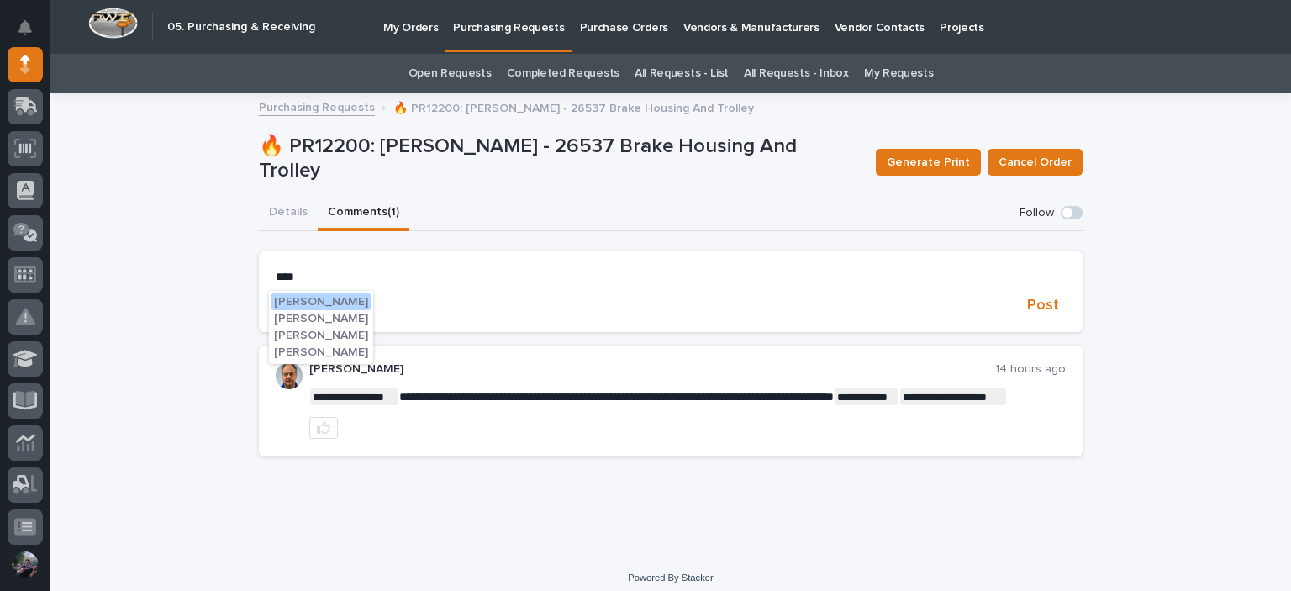
click at [292, 316] on span "Arlyn Miller" at bounding box center [321, 319] width 94 height 12
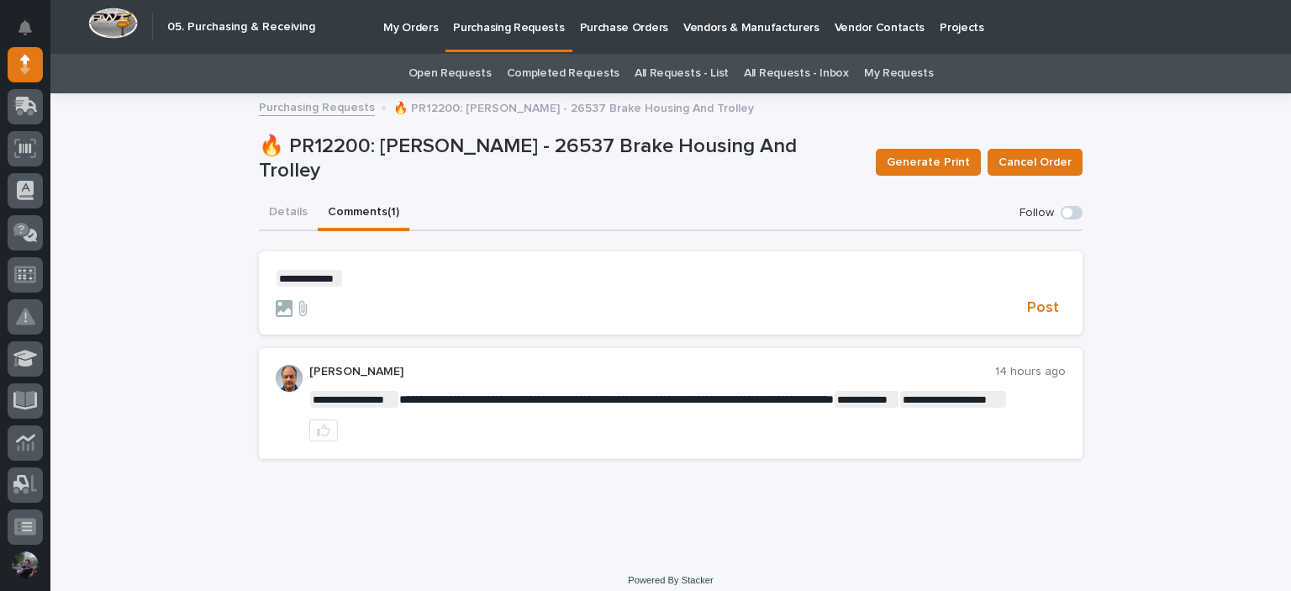
click at [349, 273] on p "**********" at bounding box center [671, 278] width 790 height 17
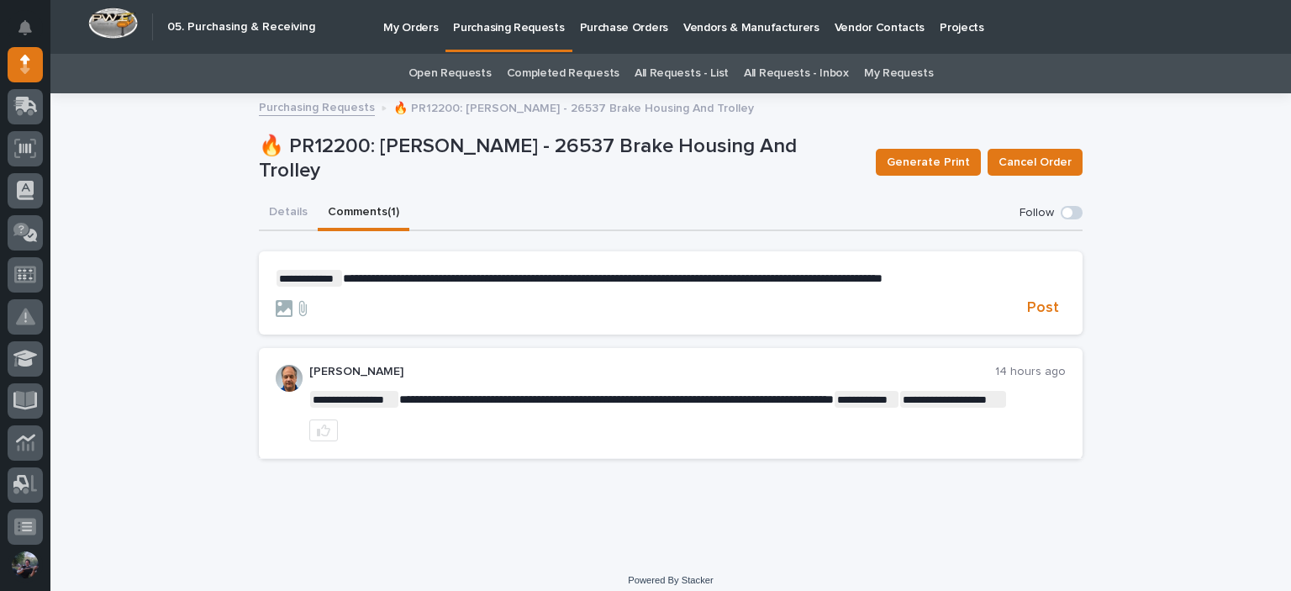
click at [343, 278] on span "**********" at bounding box center [613, 278] width 540 height 12
click at [887, 279] on span "**********" at bounding box center [615, 278] width 544 height 12
click at [887, 280] on span "**********" at bounding box center [615, 278] width 544 height 12
click at [814, 281] on span "**********" at bounding box center [615, 278] width 544 height 12
click at [1041, 318] on span "Post" at bounding box center [1043, 307] width 32 height 19
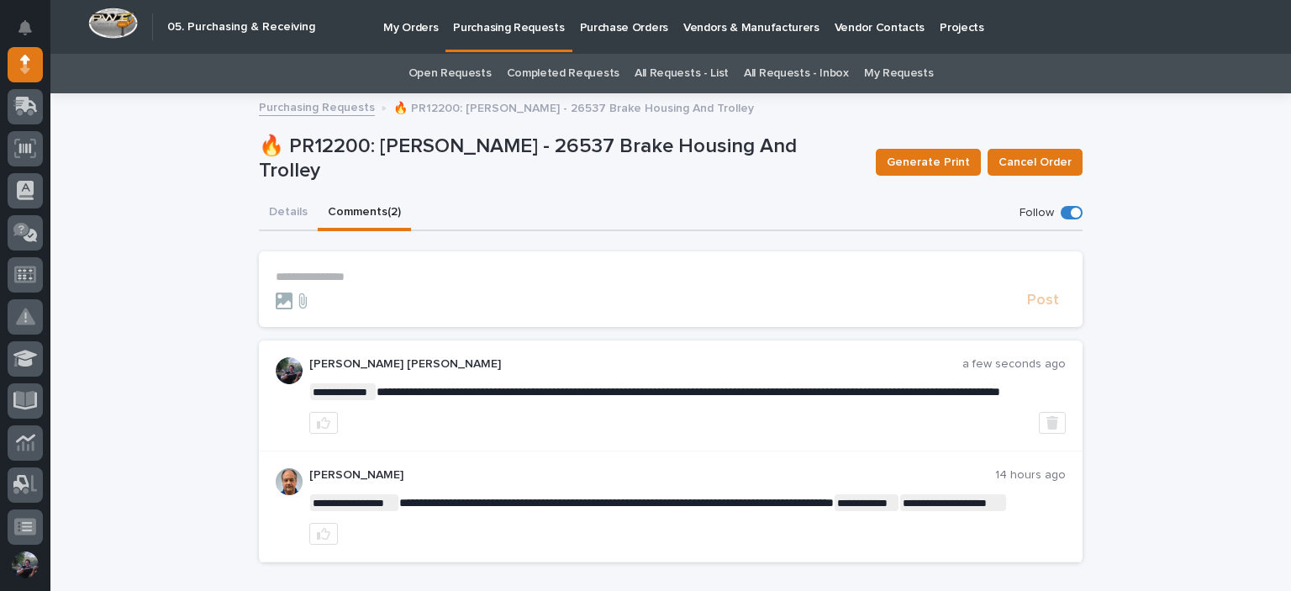
click at [374, 278] on p "**********" at bounding box center [671, 277] width 790 height 14
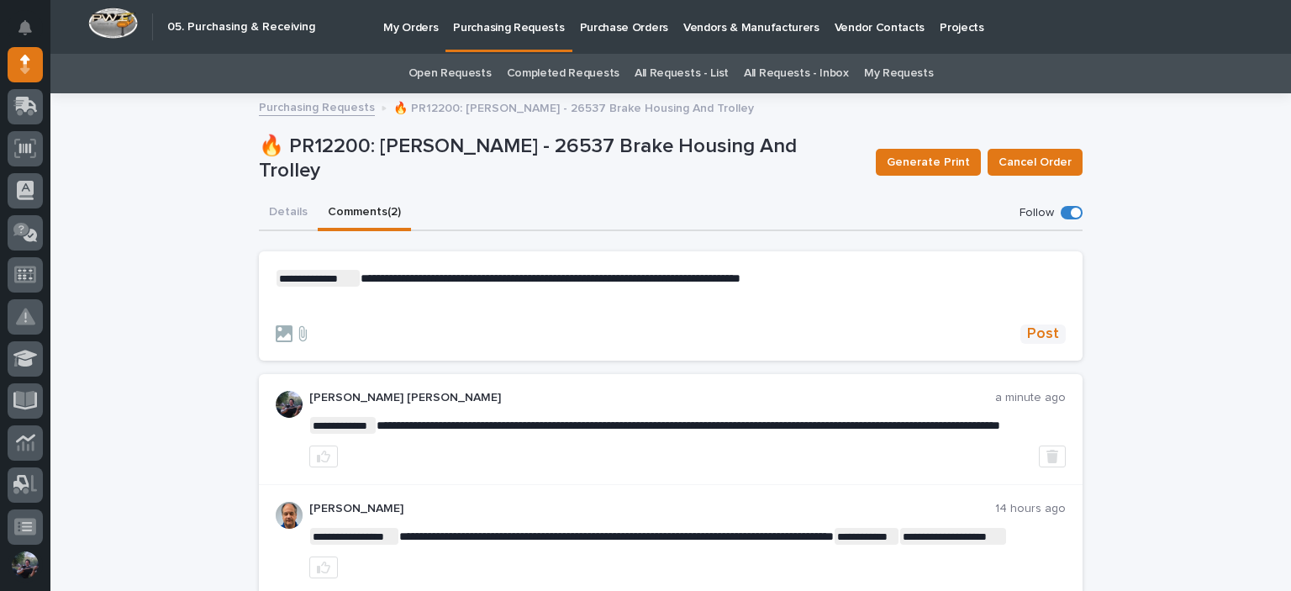
click at [1034, 333] on span "Post" at bounding box center [1043, 333] width 32 height 19
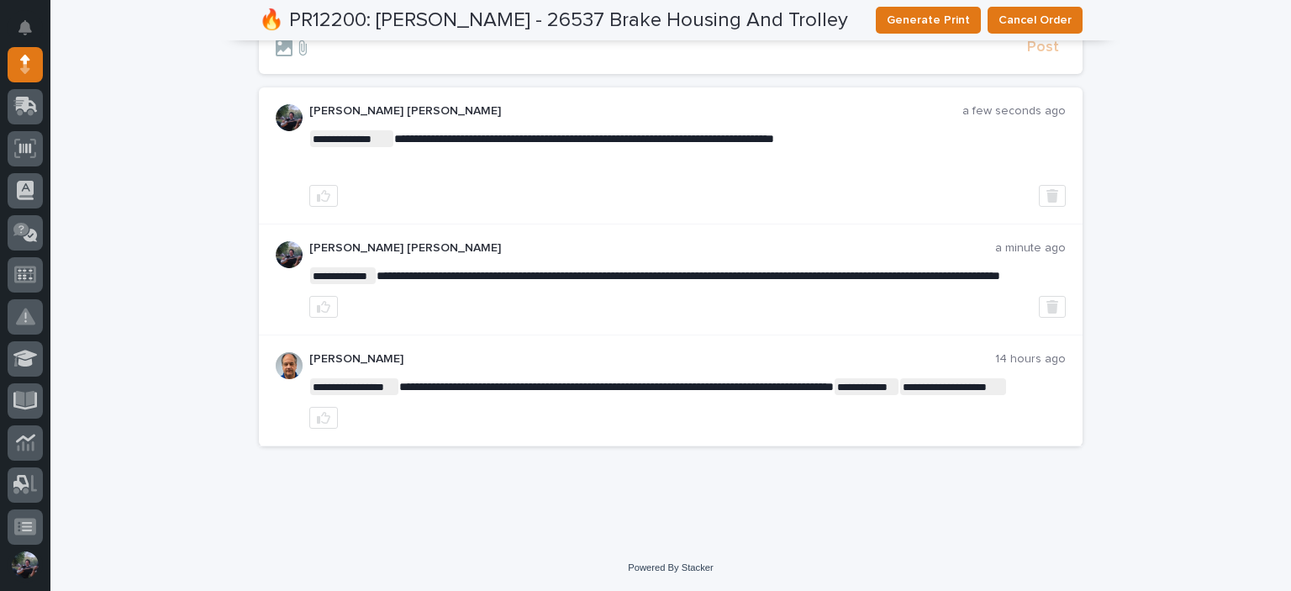
scroll to position [0, 0]
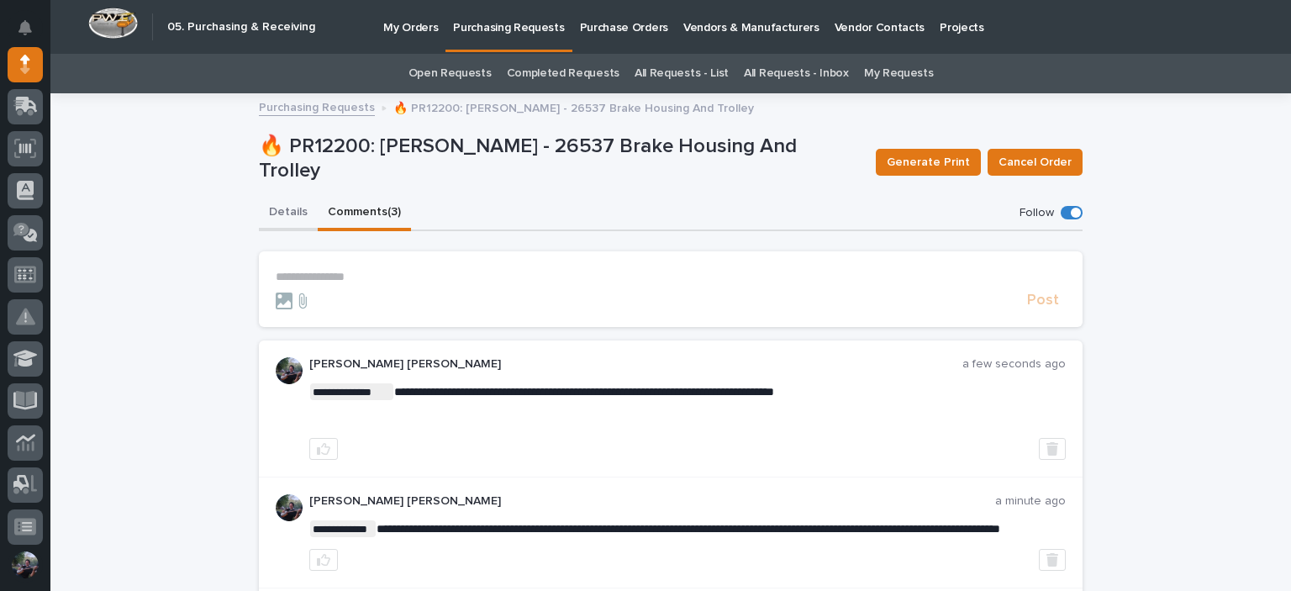
click at [294, 213] on button "Details" at bounding box center [288, 213] width 59 height 35
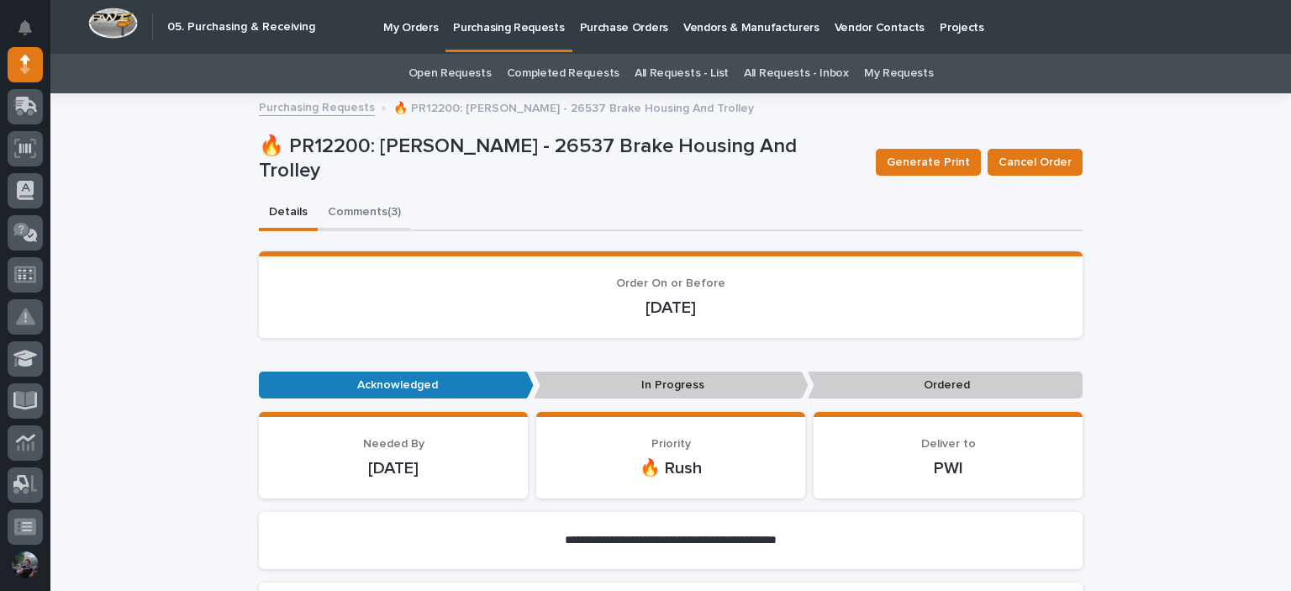
click at [350, 221] on button "Comments (3)" at bounding box center [364, 213] width 93 height 35
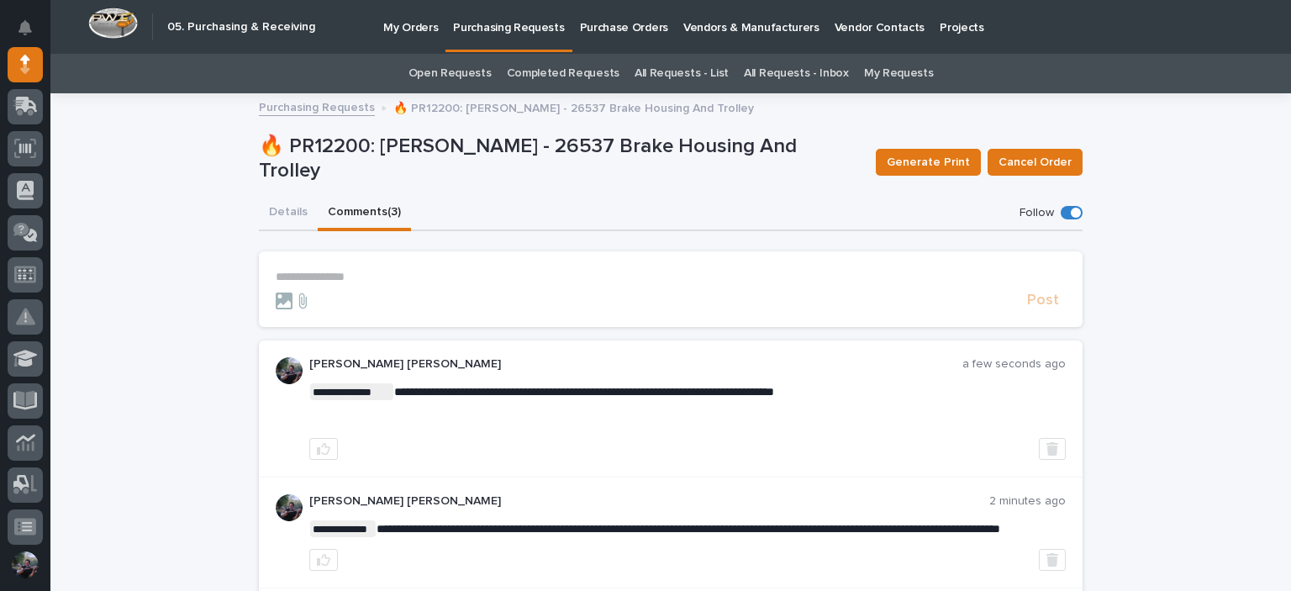
click at [351, 281] on p "**********" at bounding box center [671, 277] width 790 height 14
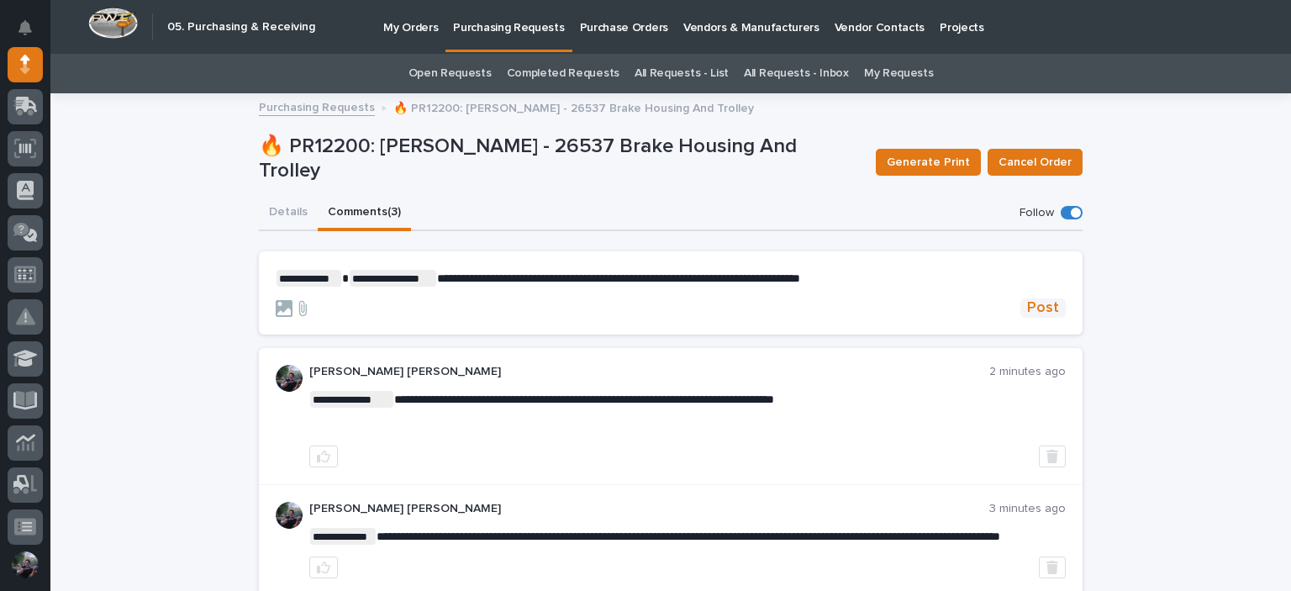
click at [1038, 303] on span "Post" at bounding box center [1043, 307] width 32 height 19
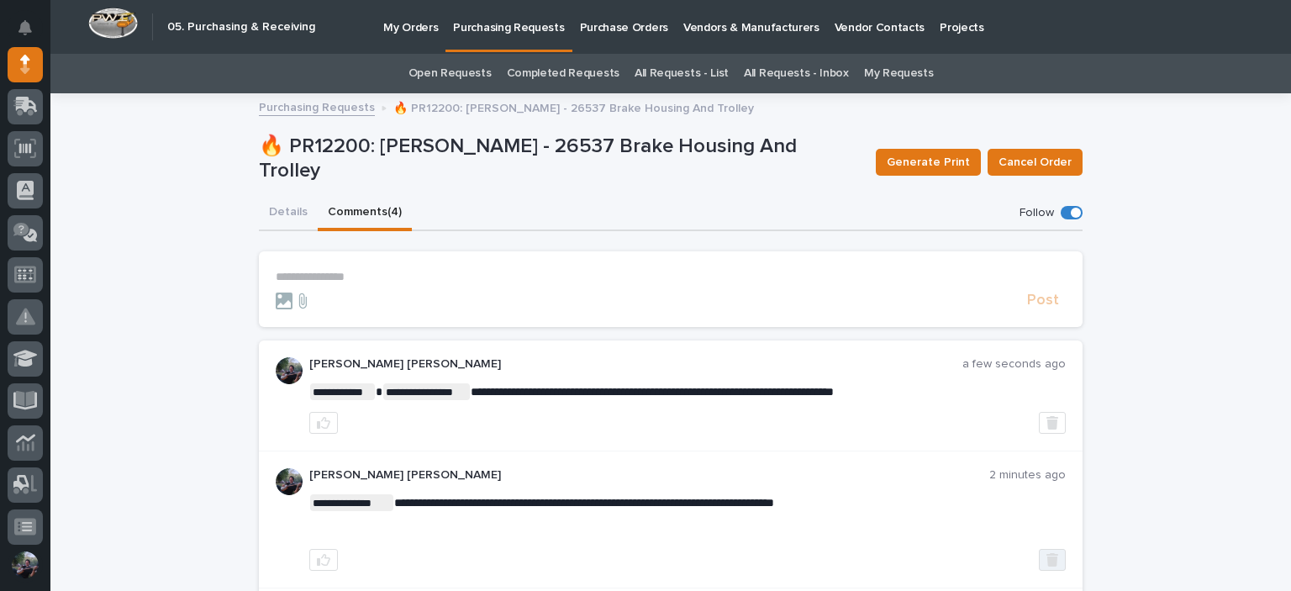
click at [1047, 556] on icon "button" at bounding box center [1053, 559] width 12 height 13
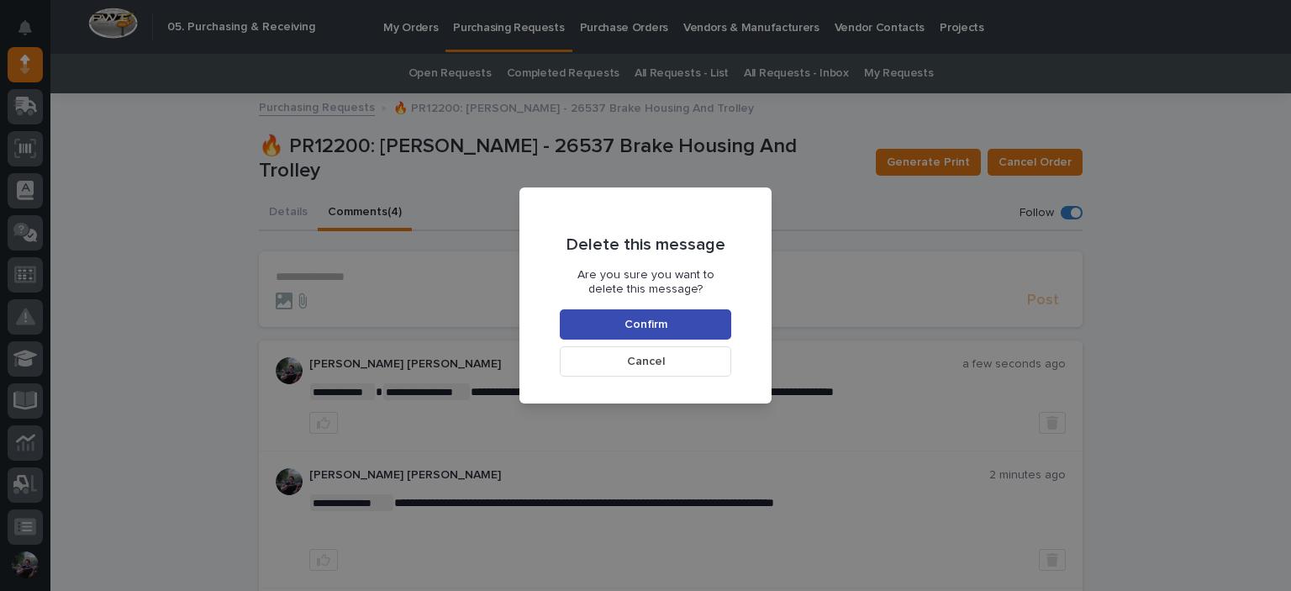
click at [622, 319] on button "Confirm" at bounding box center [645, 324] width 171 height 30
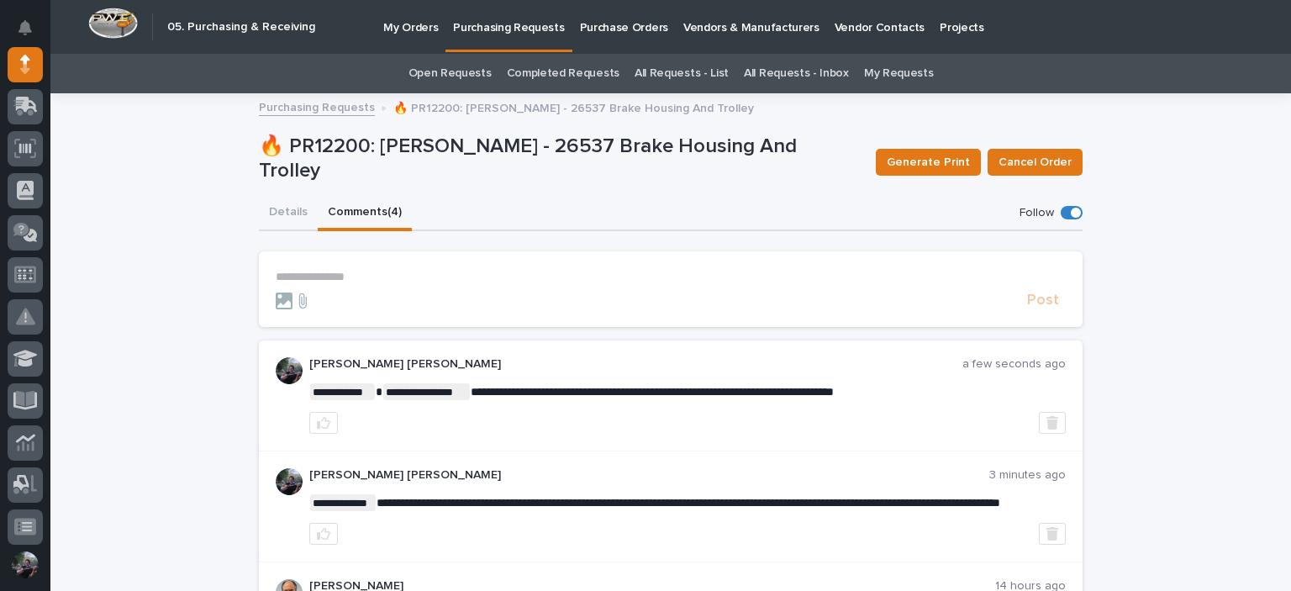
scroll to position [256, 0]
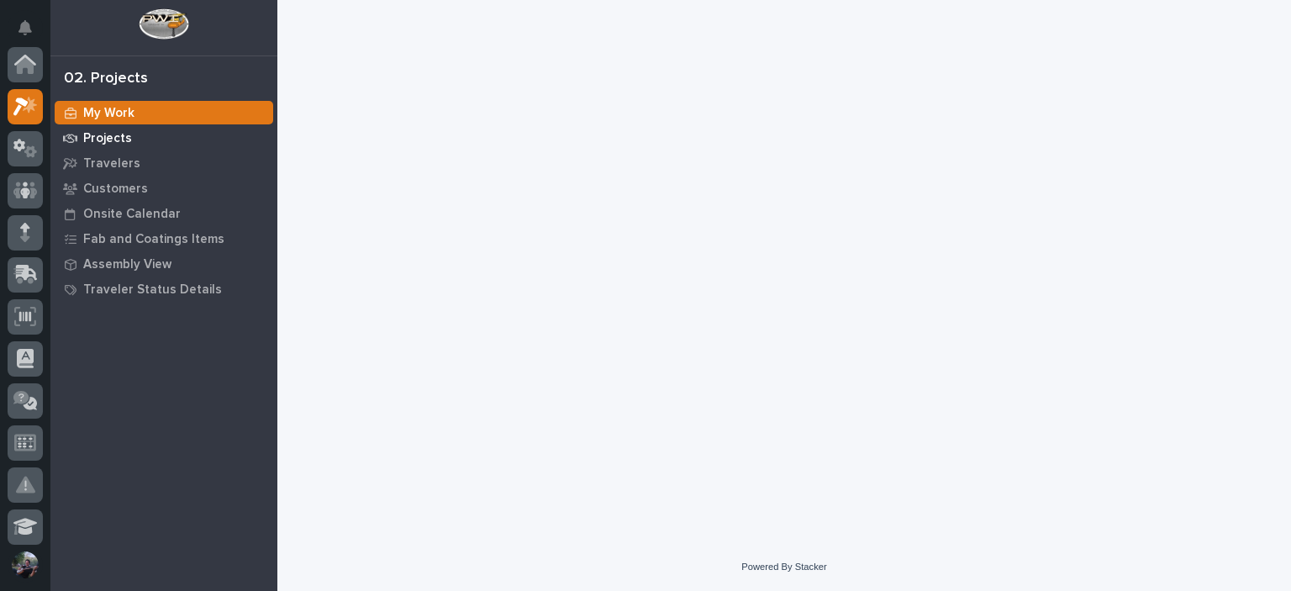
scroll to position [42, 0]
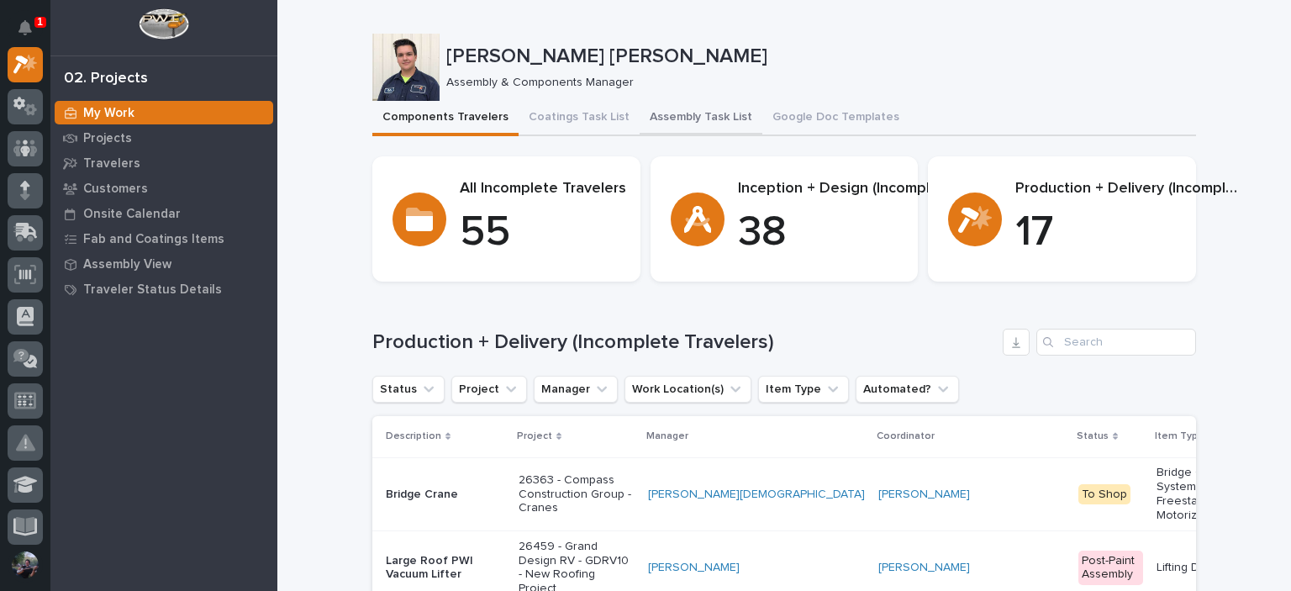
click at [686, 119] on button "Assembly Task List" at bounding box center [701, 118] width 123 height 35
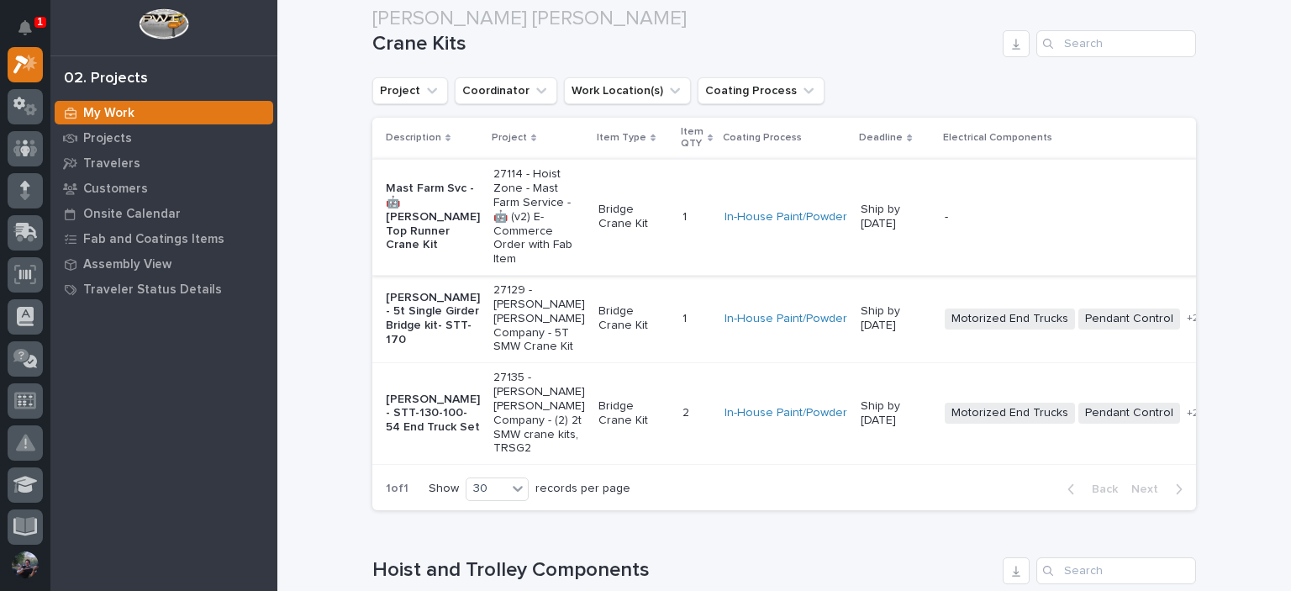
scroll to position [168, 0]
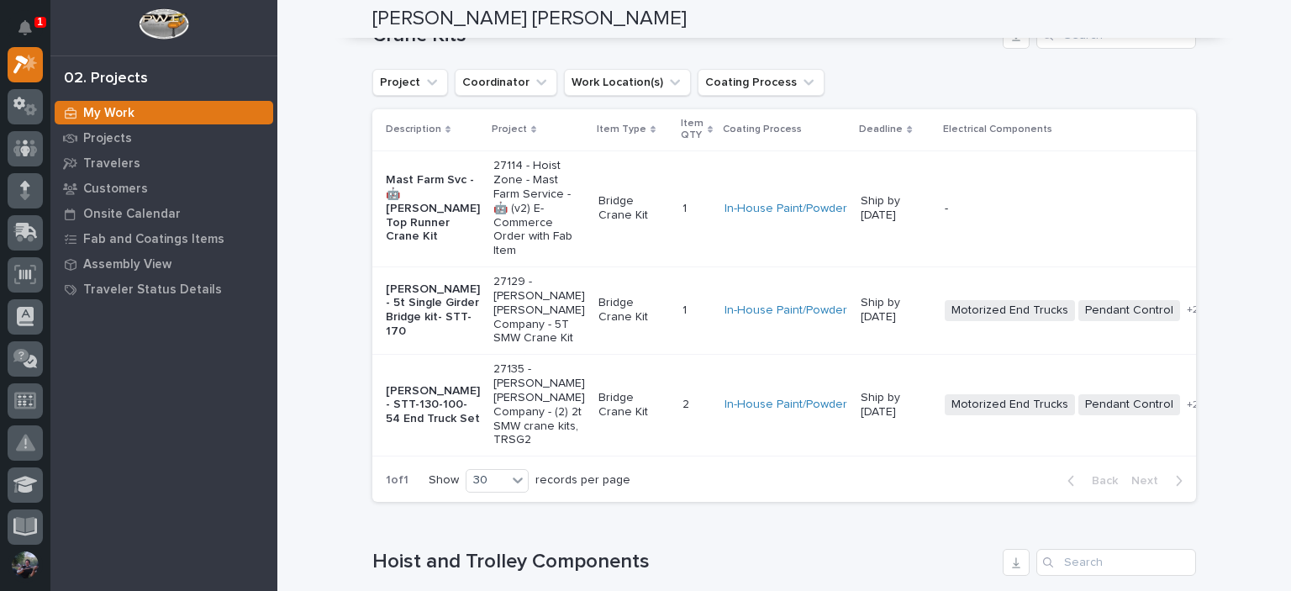
click at [407, 217] on p "Mast Farm Svc - 🤖 [PERSON_NAME] Top Runner Crane Kit" at bounding box center [433, 208] width 94 height 71
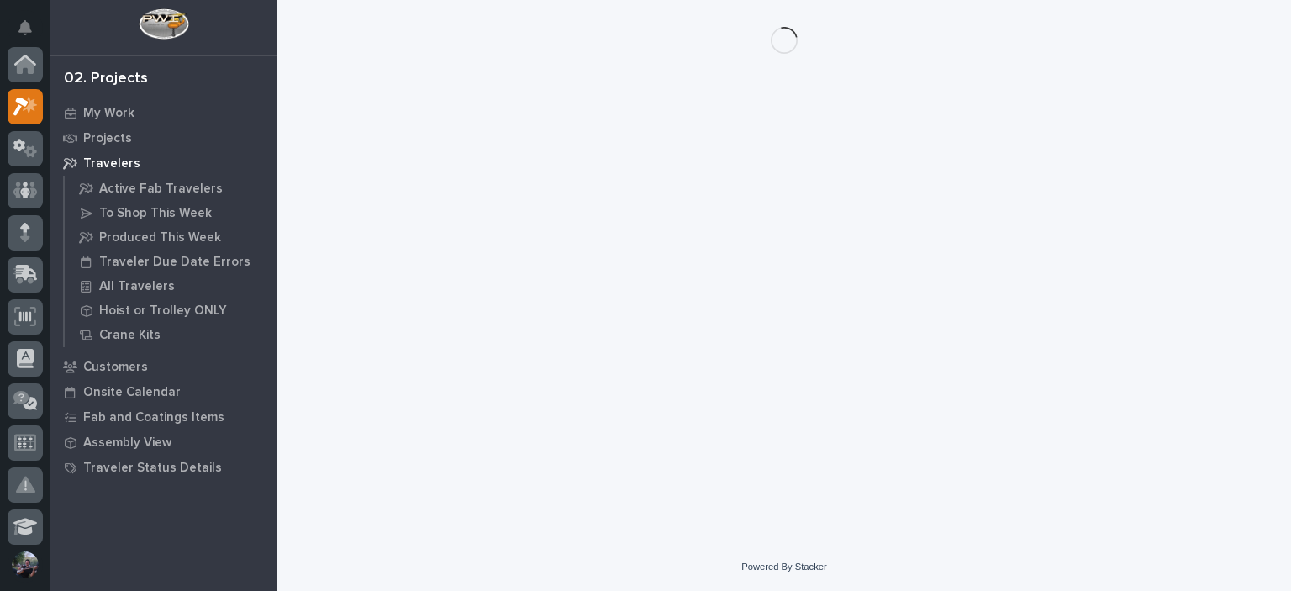
scroll to position [42, 0]
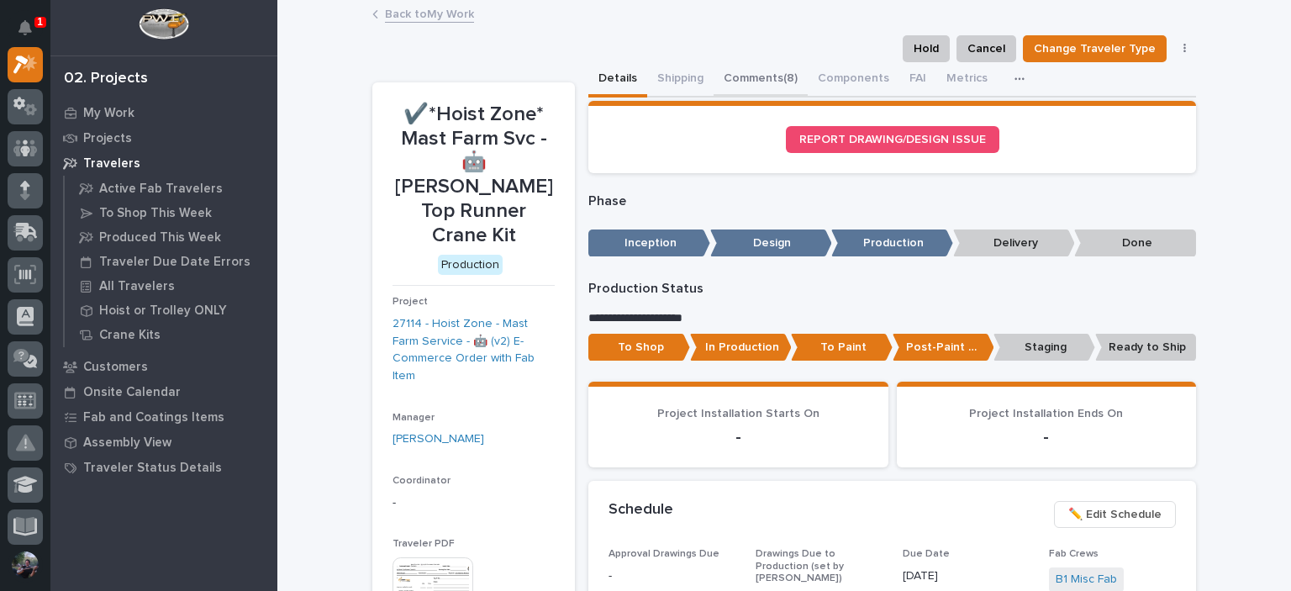
click at [757, 82] on button "Comments (8)" at bounding box center [761, 79] width 94 height 35
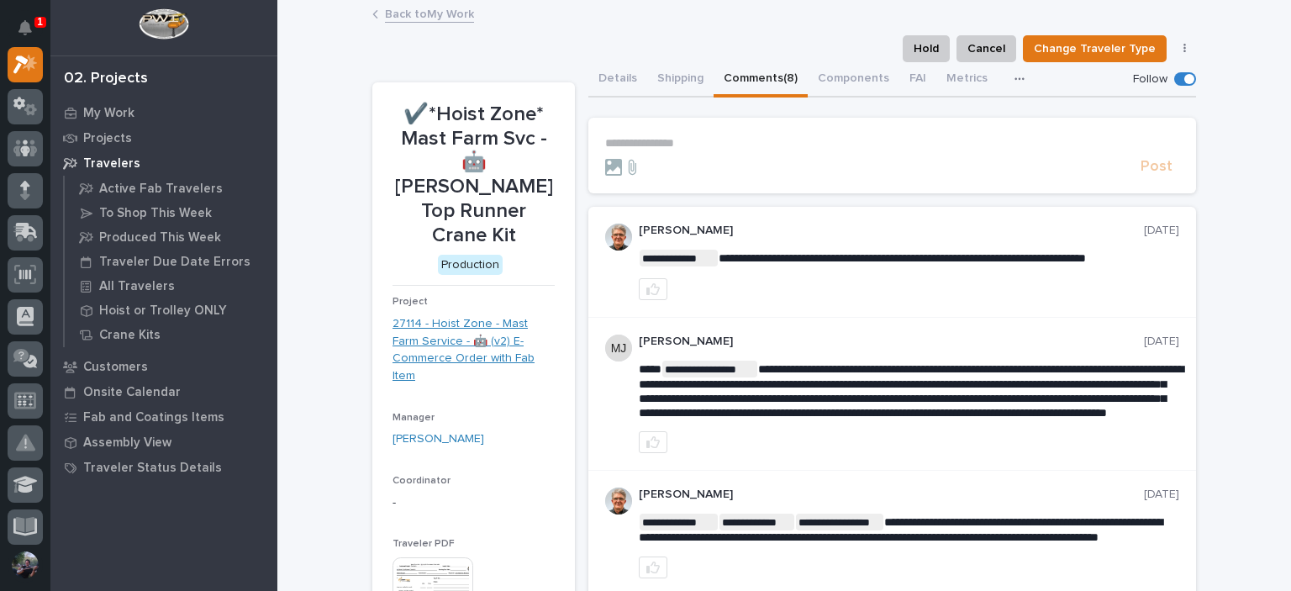
click at [434, 315] on link "27114 - Hoist Zone - Mast Farm Service - 🤖 (v2) E-Commerce Order with Fab Item" at bounding box center [474, 350] width 162 height 70
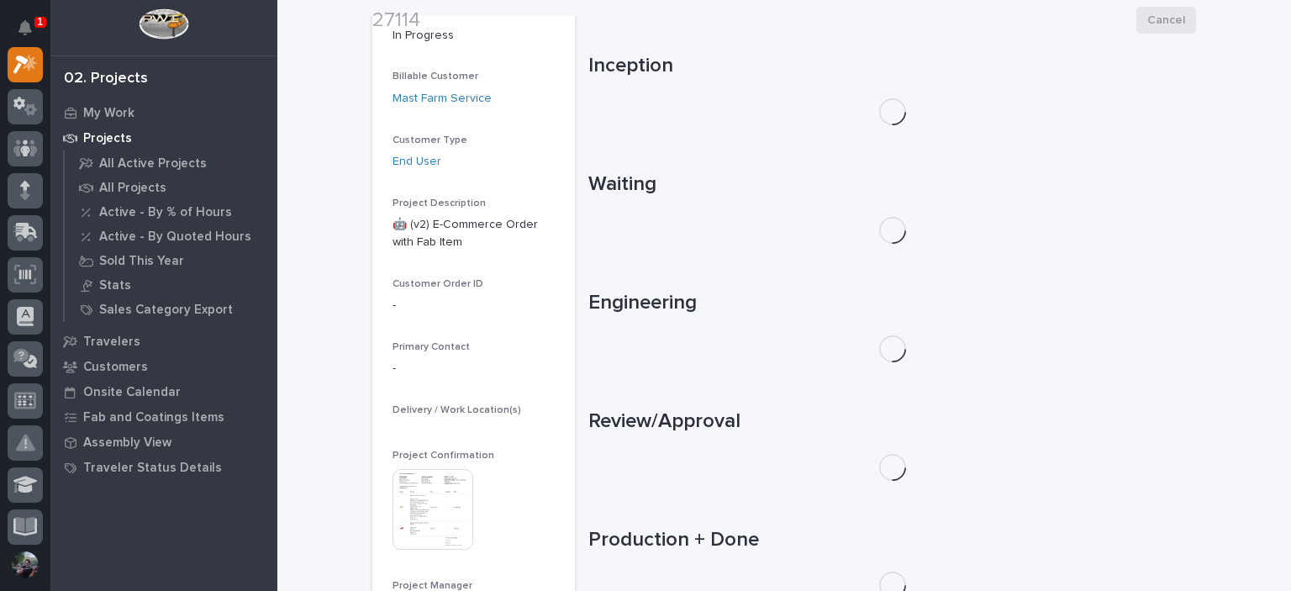
scroll to position [336, 0]
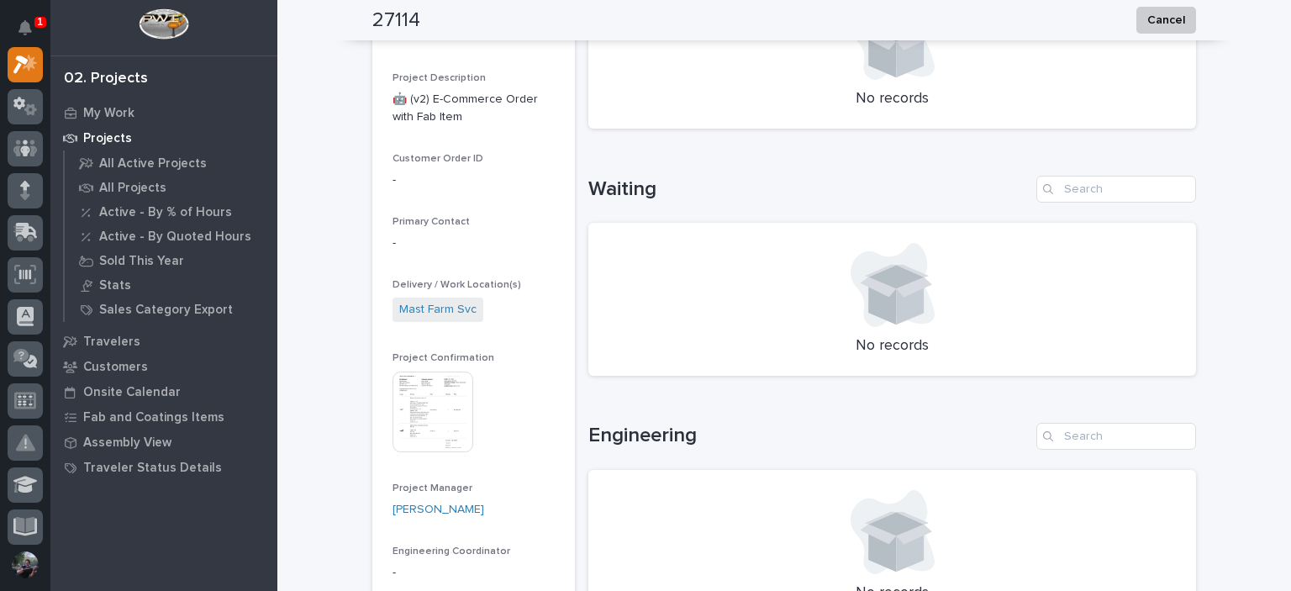
click at [432, 382] on img at bounding box center [433, 412] width 81 height 81
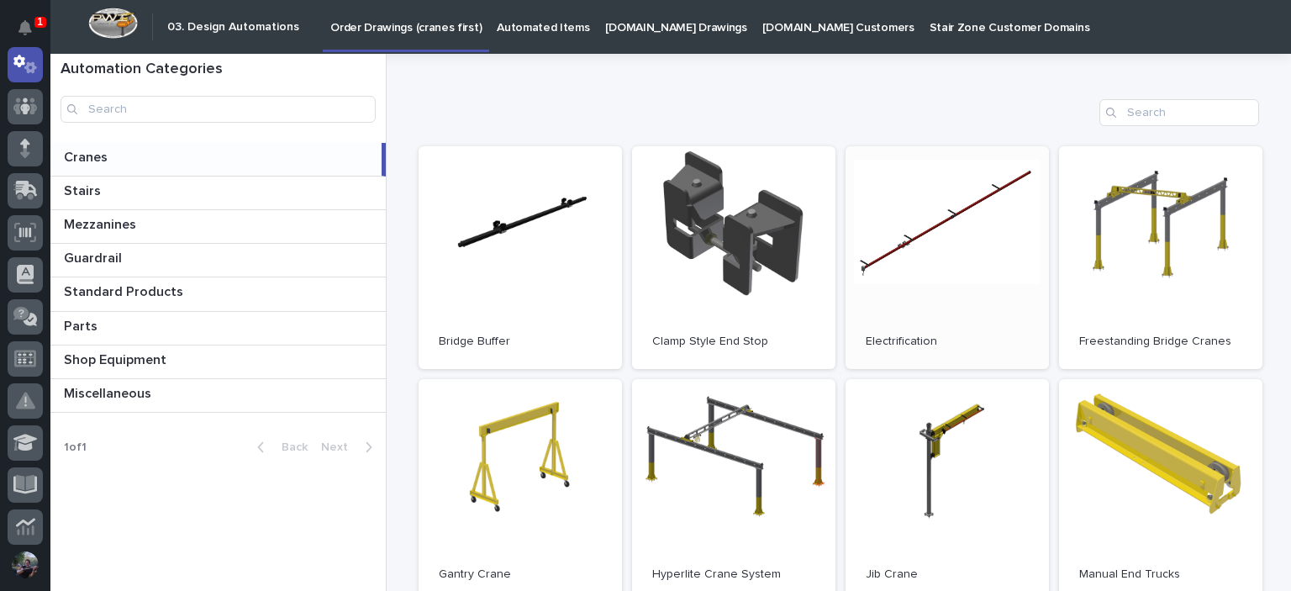
scroll to position [112, 0]
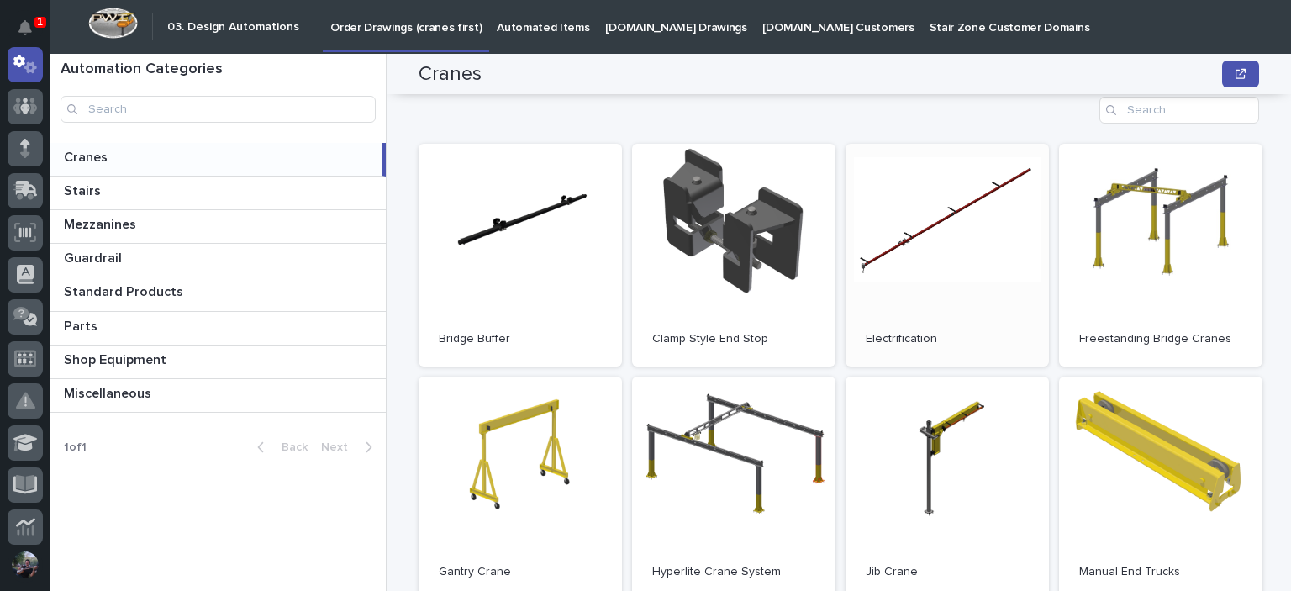
click at [961, 248] on link "Open" at bounding box center [947, 255] width 203 height 223
click at [419, 125] on div "Open Bridge Buffer Open Clamp Style End Stop Open Electrification Open Freestan…" at bounding box center [839, 602] width 841 height 1010
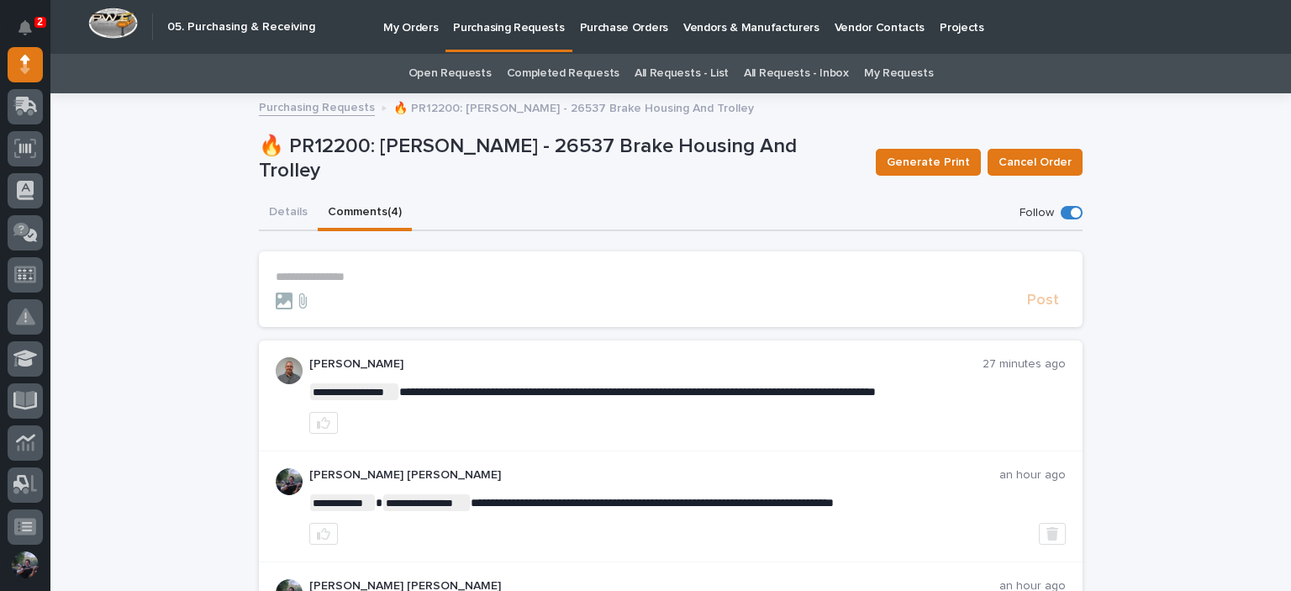
click at [156, 208] on div "**********" at bounding box center [670, 488] width 1241 height 787
